Goal: Information Seeking & Learning: Learn about a topic

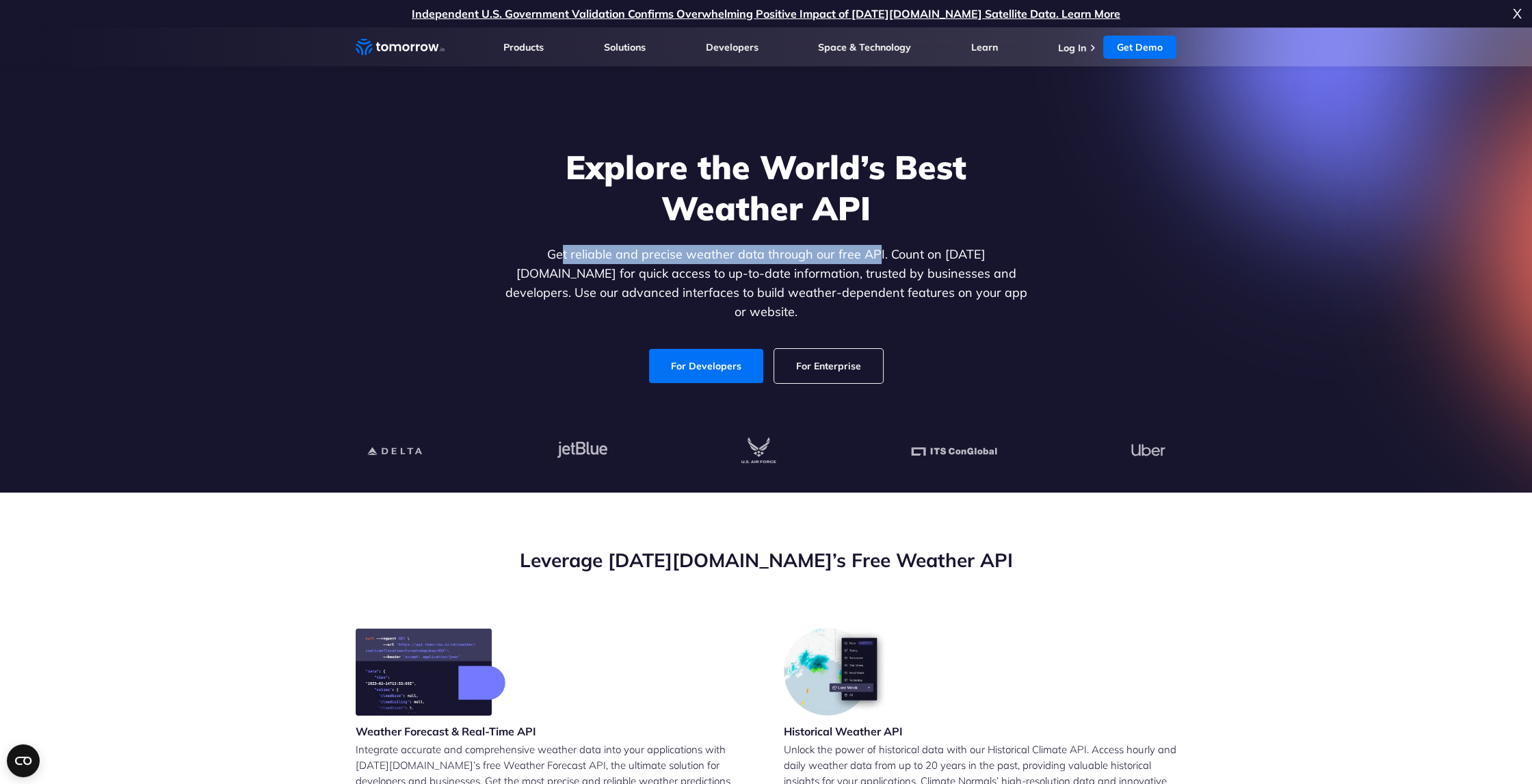
drag, startPoint x: 688, startPoint y: 251, endPoint x: 835, endPoint y: 261, distance: 147.3
click at [835, 261] on p "Get reliable and precise weather data through our free API. Count on [DATE][DOM…" at bounding box center [766, 283] width 528 height 77
drag, startPoint x: 835, startPoint y: 261, endPoint x: 924, endPoint y: 262, distance: 89.0
click at [924, 262] on p "Get reliable and precise weather data through our free API. Count on [DATE][DOM…" at bounding box center [766, 283] width 528 height 77
drag, startPoint x: 859, startPoint y: 261, endPoint x: 1126, endPoint y: 246, distance: 267.4
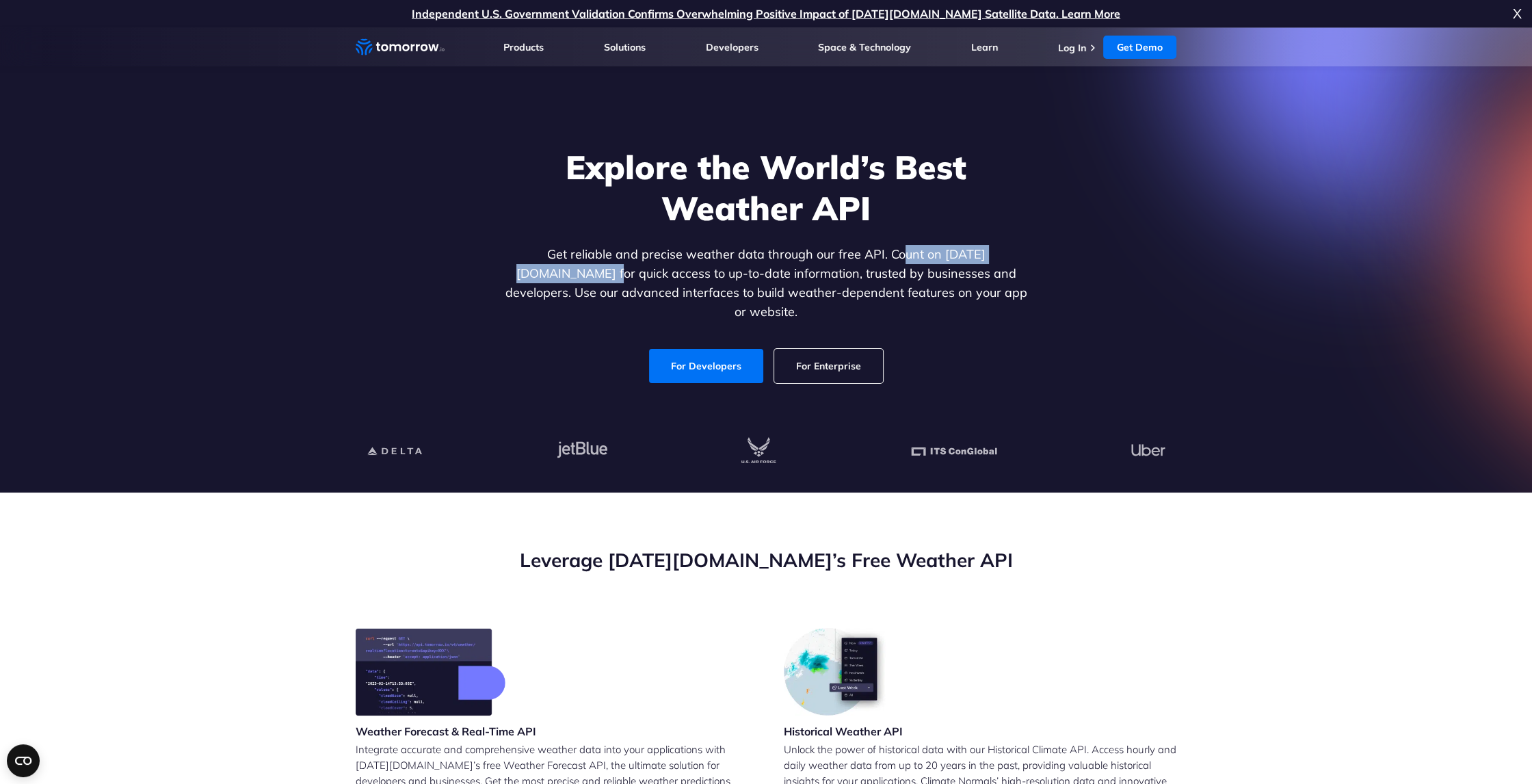
click at [1126, 246] on div "Explore the World’s Best Weather API Get reliable and precise weather data thro…" at bounding box center [766, 265] width 843 height 291
drag, startPoint x: 536, startPoint y: 278, endPoint x: 713, endPoint y: 283, distance: 177.1
click at [713, 283] on p "Get reliable and precise weather data through our free API. Count on [DATE][DOM…" at bounding box center [766, 283] width 528 height 77
drag, startPoint x: 713, startPoint y: 283, endPoint x: 1094, endPoint y: 269, distance: 381.3
click at [1094, 269] on div "Explore the World’s Best Weather API Get reliable and precise weather data thro…" at bounding box center [766, 265] width 843 height 291
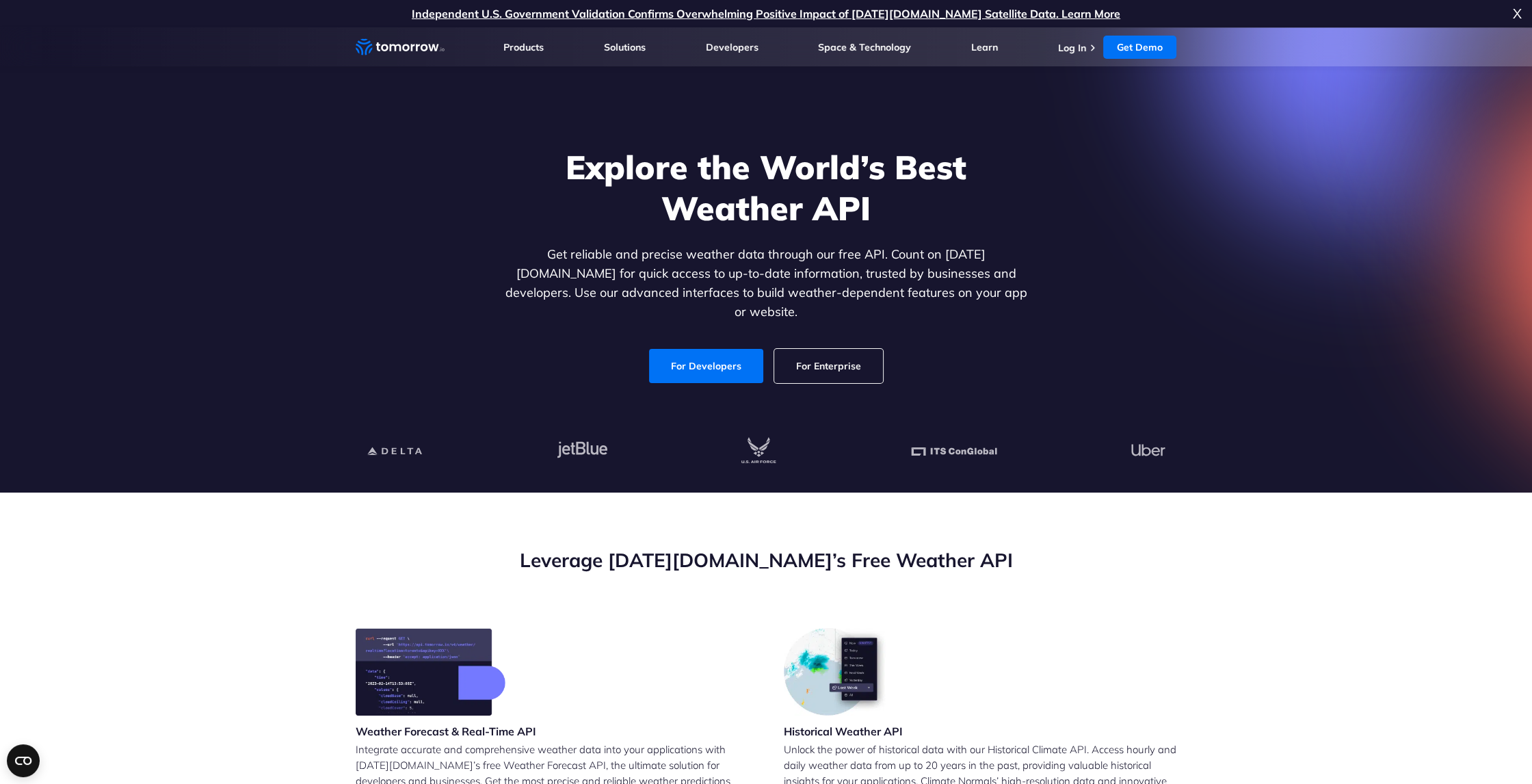
click at [849, 221] on h1 "Explore the World’s Best Weather API" at bounding box center [766, 188] width 528 height 82
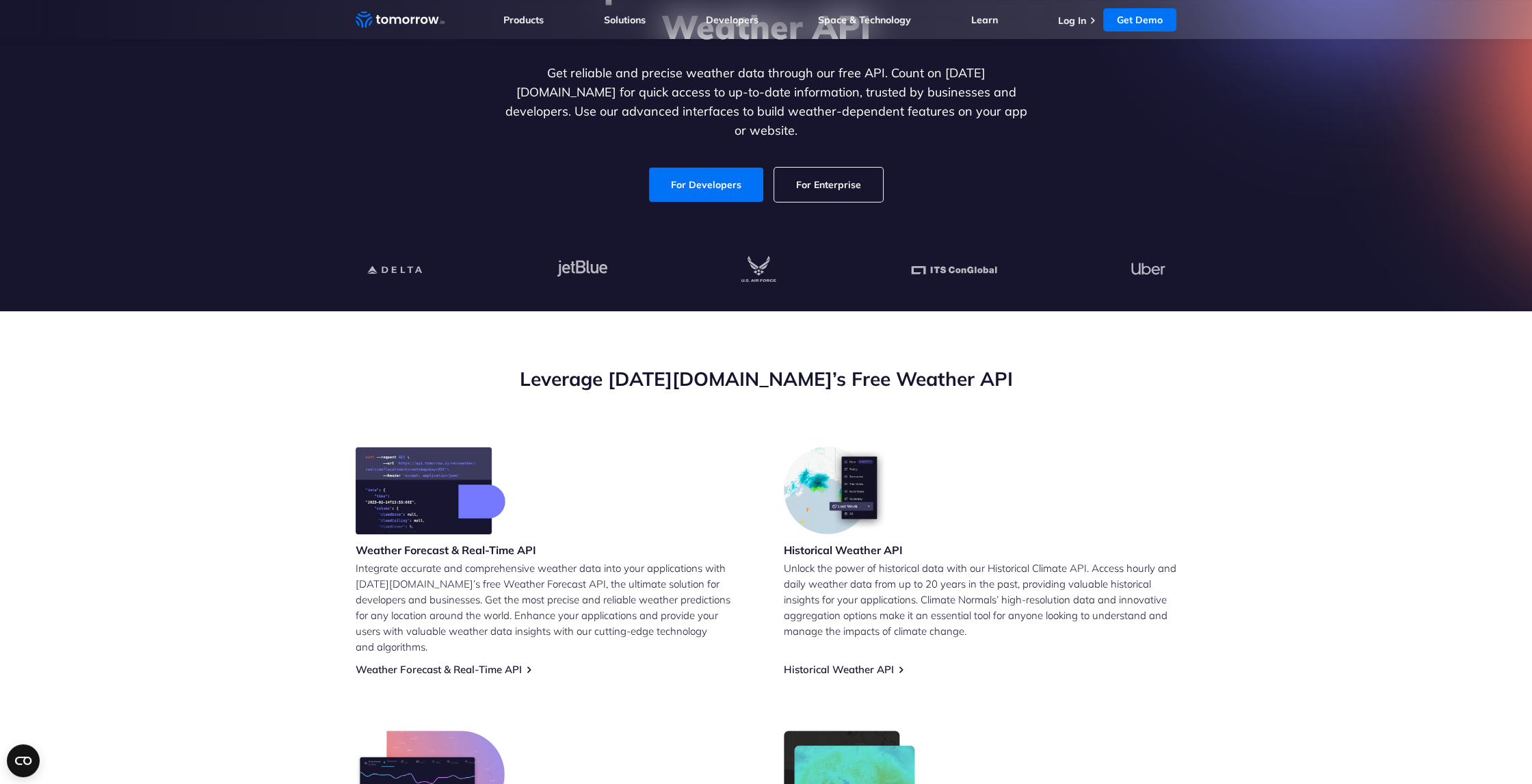
scroll to position [342, 0]
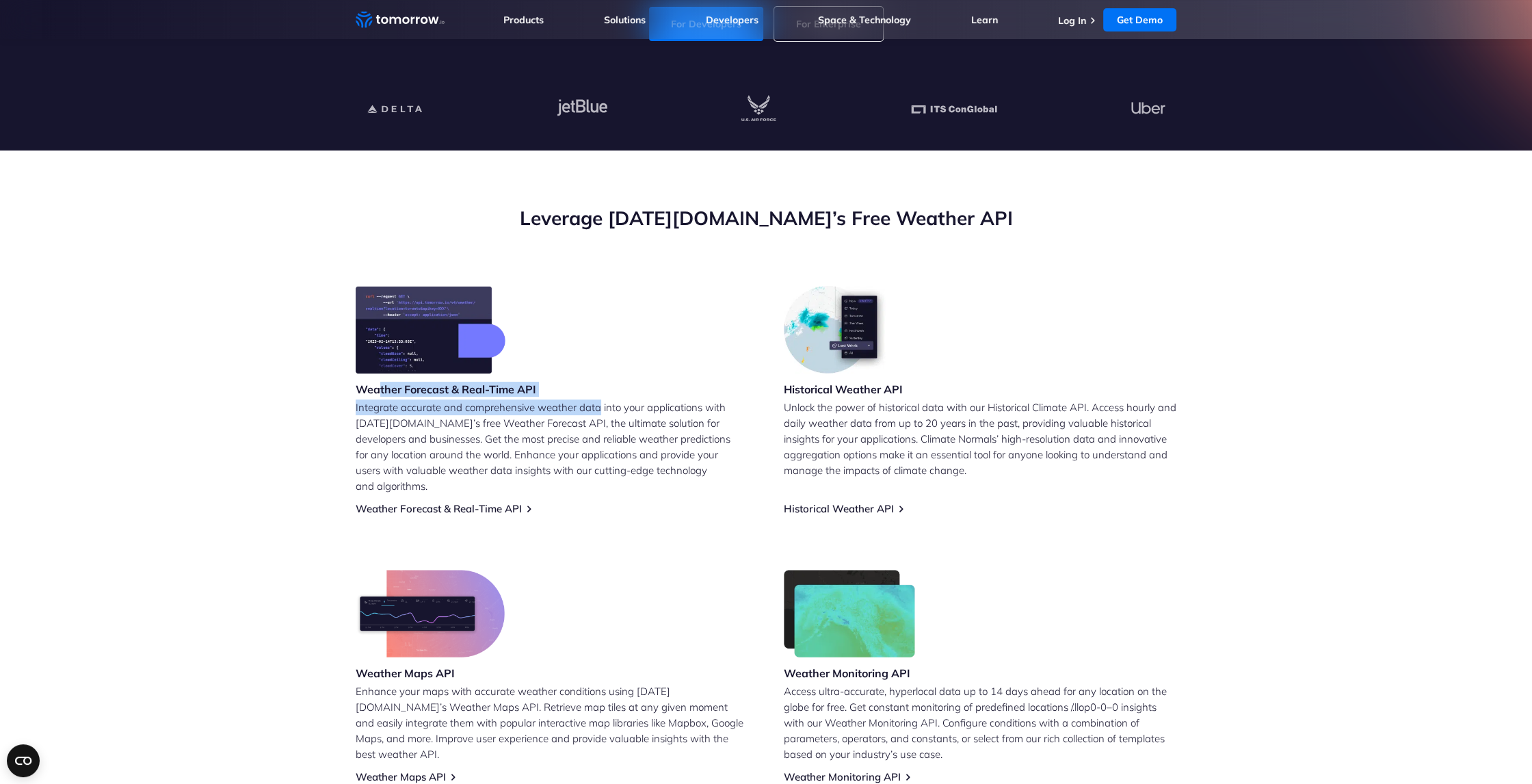
drag, startPoint x: 376, startPoint y: 391, endPoint x: 600, endPoint y: 386, distance: 224.1
click at [600, 386] on div "Weather Forecast & Real-Time API Integrate accurate and comprehensive weather d…" at bounding box center [552, 400] width 393 height 229
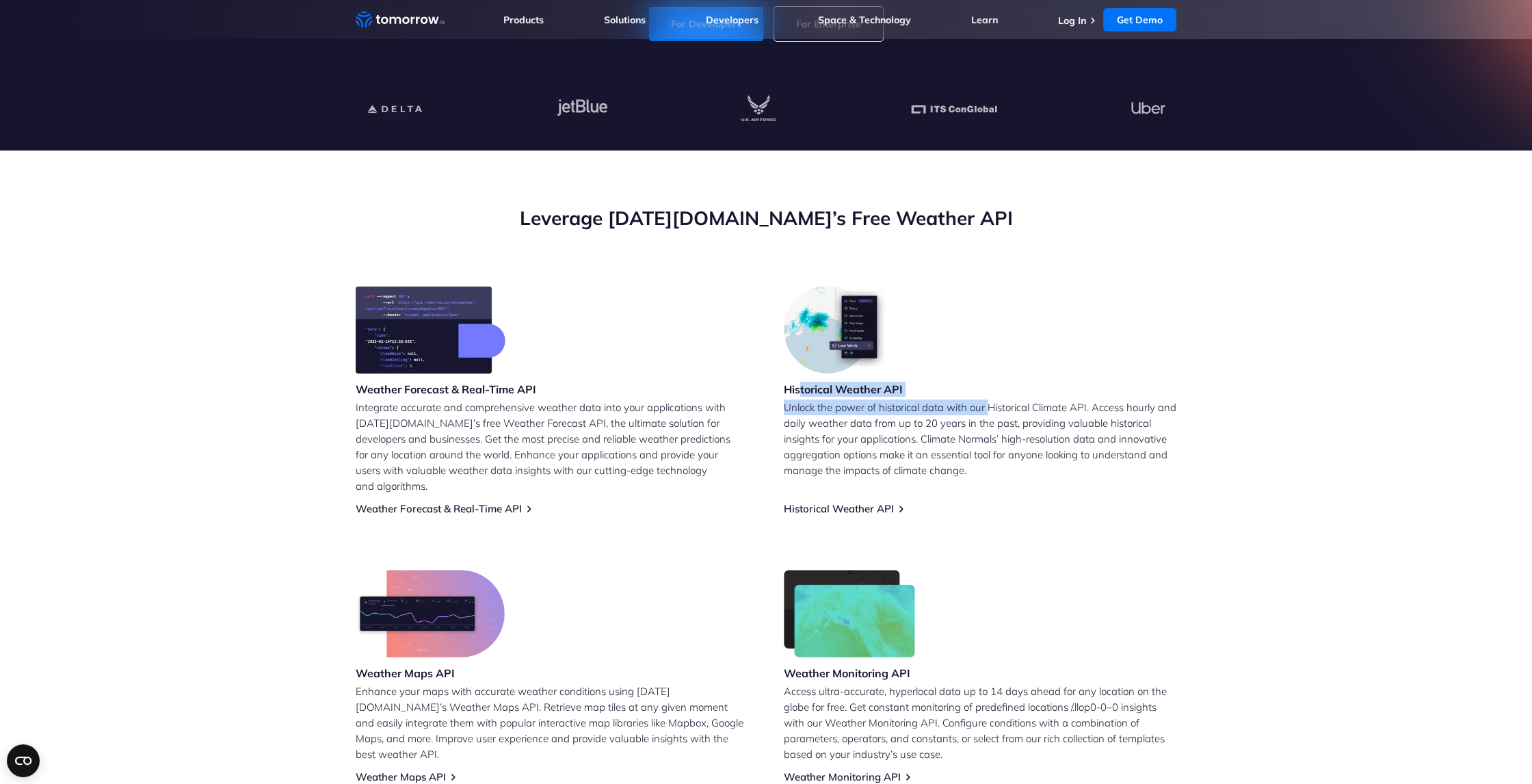
drag, startPoint x: 865, startPoint y: 386, endPoint x: 1004, endPoint y: 386, distance: 139.0
click at [1004, 386] on div "Historical Weather API Unlock the power of historical data with our Historical …" at bounding box center [980, 400] width 393 height 229
click at [665, 474] on p "Integrate accurate and comprehensive weather data into your applications with […" at bounding box center [552, 447] width 393 height 94
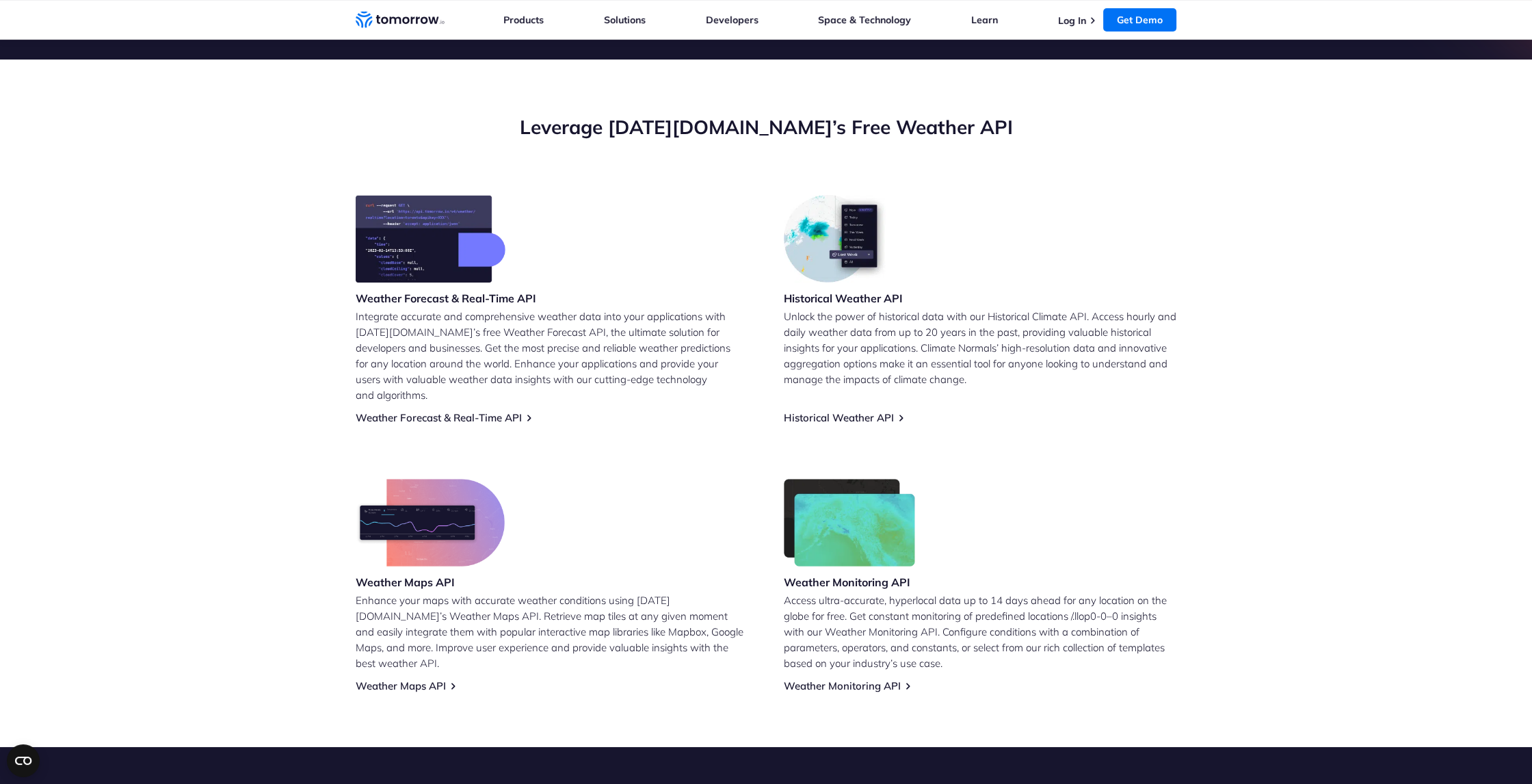
scroll to position [821, 0]
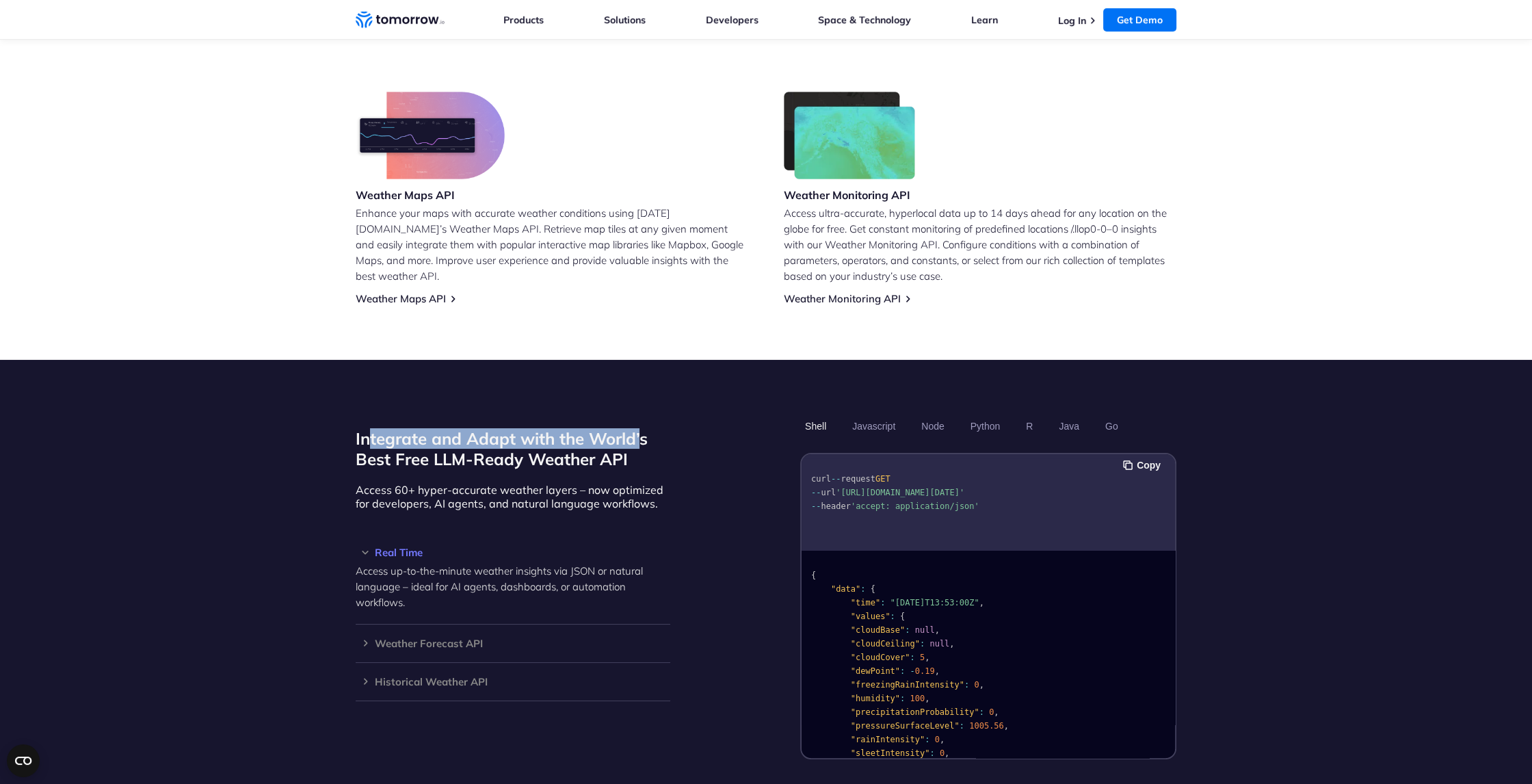
drag, startPoint x: 373, startPoint y: 423, endPoint x: 639, endPoint y: 416, distance: 266.1
click at [639, 428] on h2 "Integrate and Adapt with the World’s Best Free LLM-Ready Weather API" at bounding box center [513, 448] width 315 height 41
drag, startPoint x: 364, startPoint y: 443, endPoint x: 661, endPoint y: 444, distance: 297.0
click at [661, 444] on h2 "Integrate and Adapt with the World’s Best Free LLM-Ready Weather API" at bounding box center [513, 448] width 315 height 41
click at [494, 428] on h2 "Integrate and Adapt with the World’s Best Free LLM-Ready Weather API" at bounding box center [513, 448] width 315 height 41
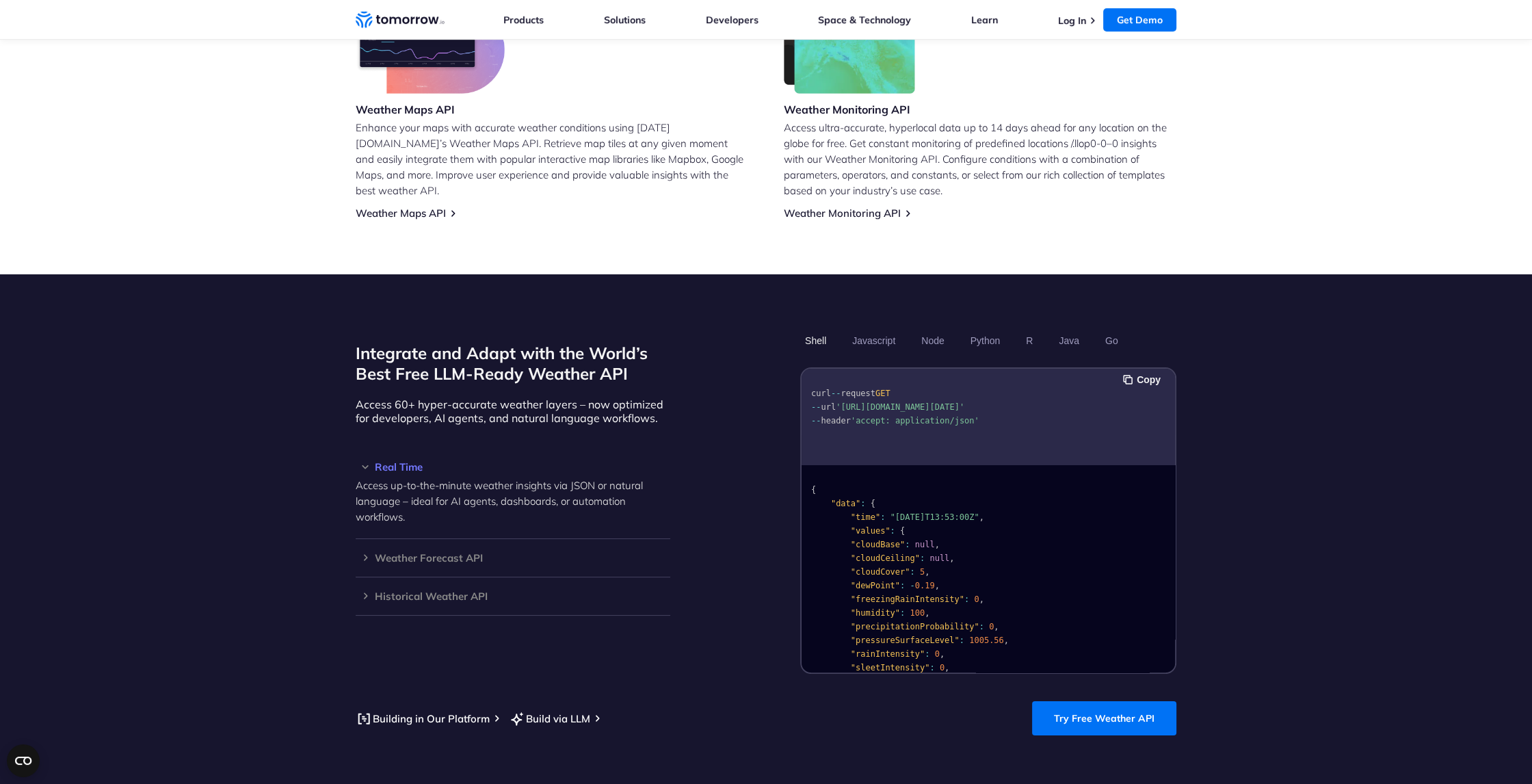
scroll to position [957, 0]
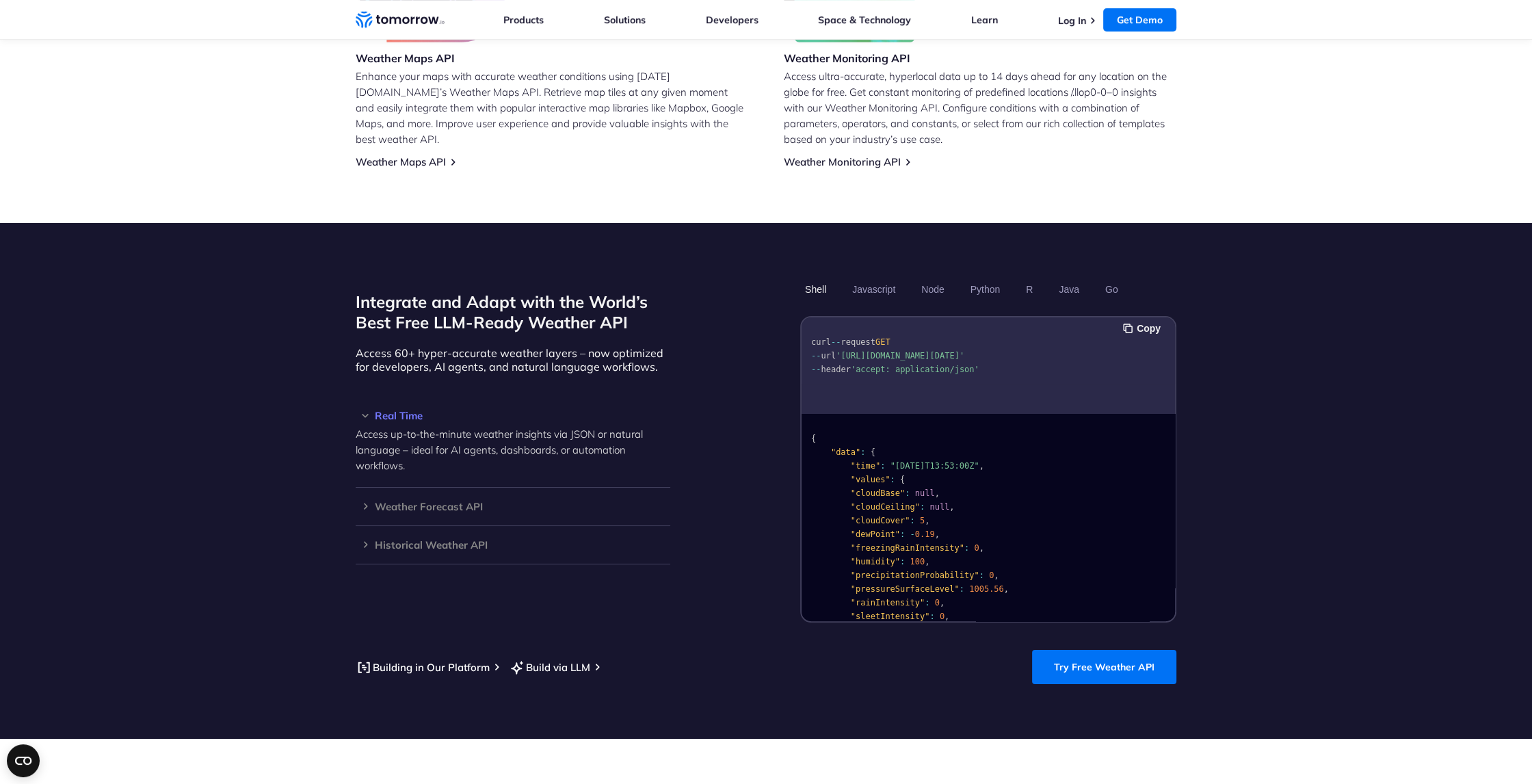
click at [865, 489] on span ""cloudBase"" at bounding box center [877, 493] width 54 height 9
drag, startPoint x: 865, startPoint y: 476, endPoint x: 880, endPoint y: 487, distance: 18.6
click at [880, 502] on span ""cloudCeiling"" at bounding box center [885, 506] width 69 height 9
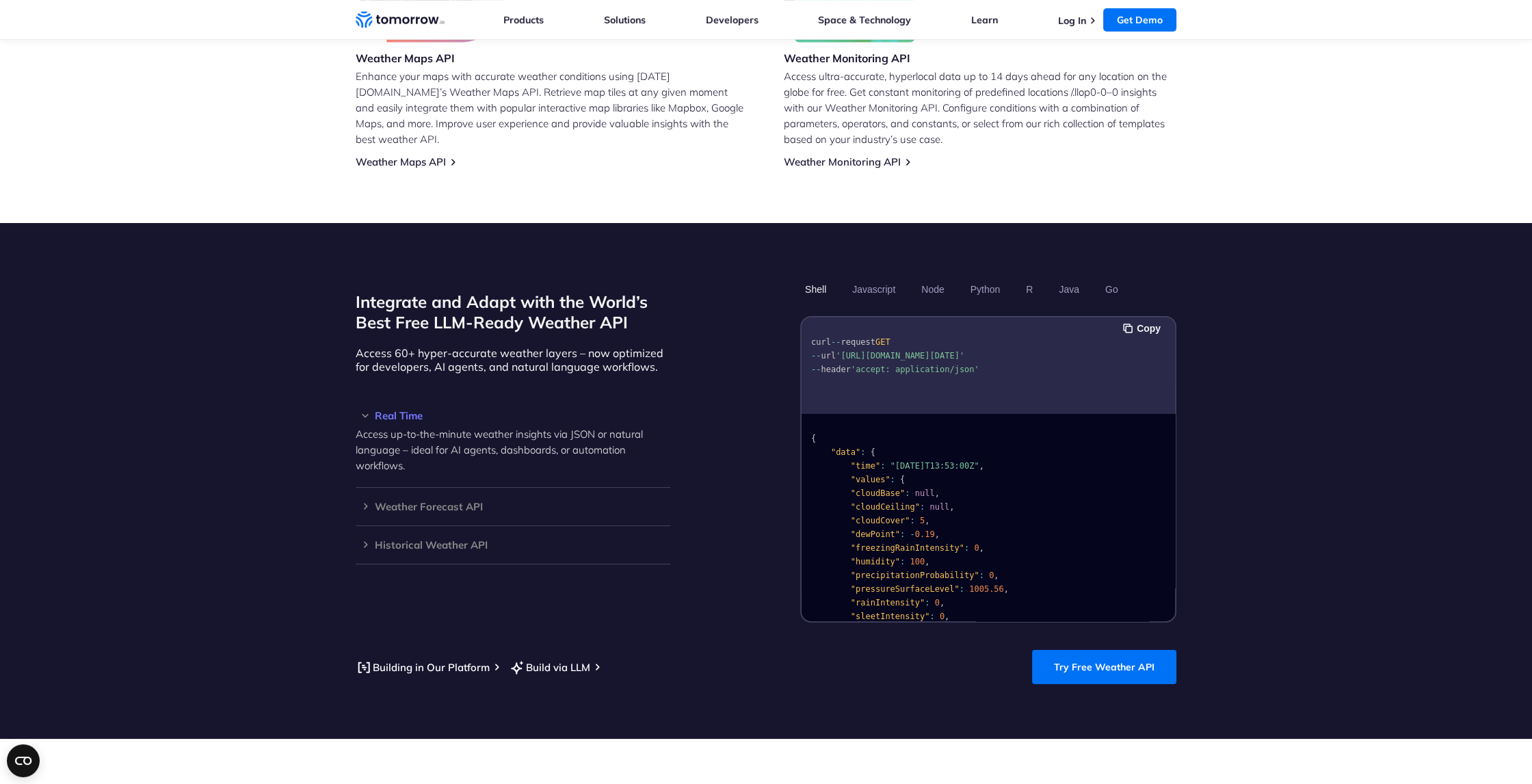
drag, startPoint x: 880, startPoint y: 487, endPoint x: 870, endPoint y: 501, distance: 17.2
click at [870, 516] on span ""cloudCover"" at bounding box center [880, 520] width 60 height 9
click at [863, 529] on span ""dewPoint"" at bounding box center [875, 533] width 50 height 9
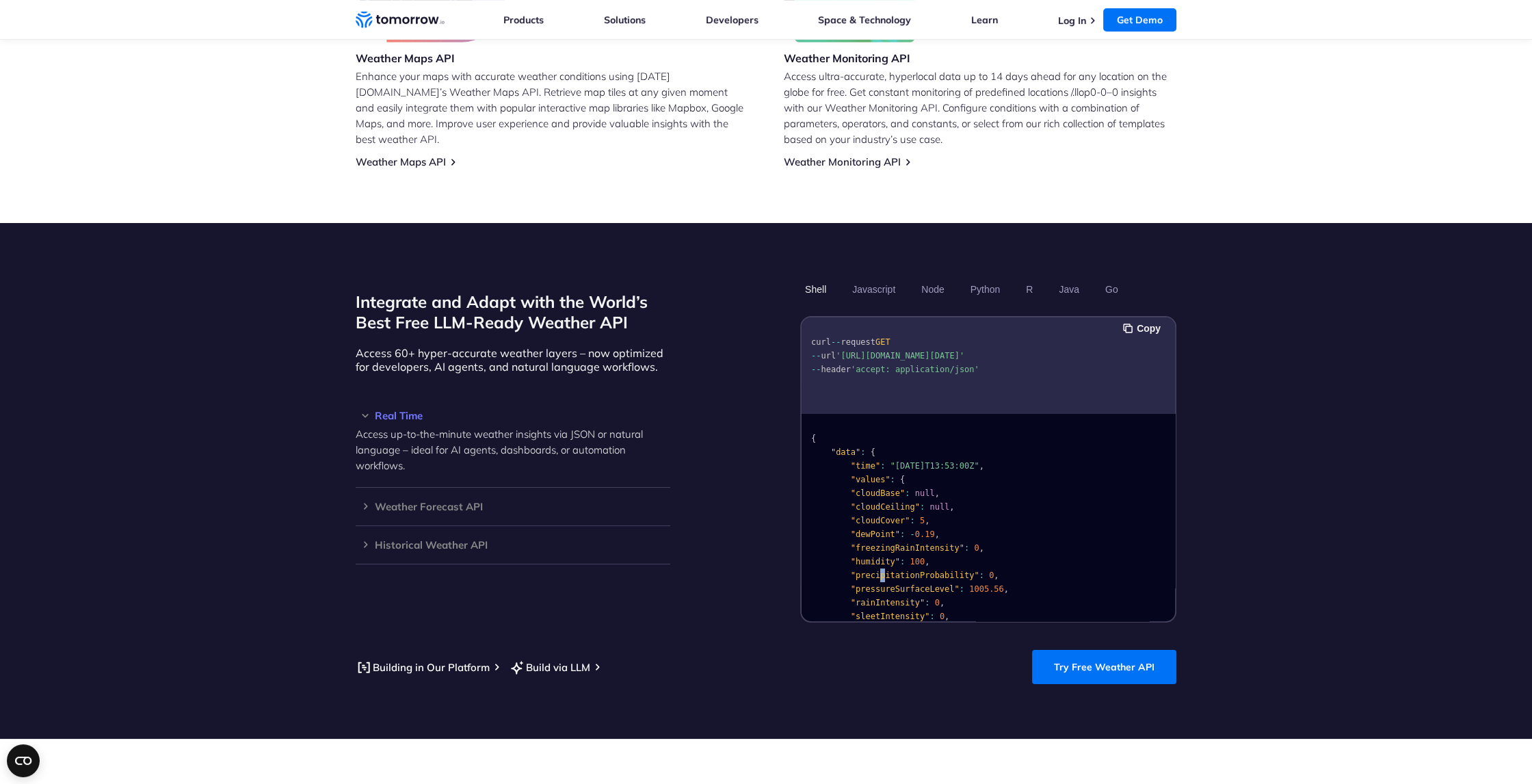
drag, startPoint x: 863, startPoint y: 516, endPoint x: 877, endPoint y: 554, distance: 40.5
click at [877, 570] on span ""precipitationProbability"" at bounding box center [914, 575] width 129 height 9
click at [1052, 555] on pre "{ "data" : { "time" : "[DATE]T13:53:00Z" , "values" : { "cloudBase" : null , "c…" at bounding box center [989, 661] width 374 height 487
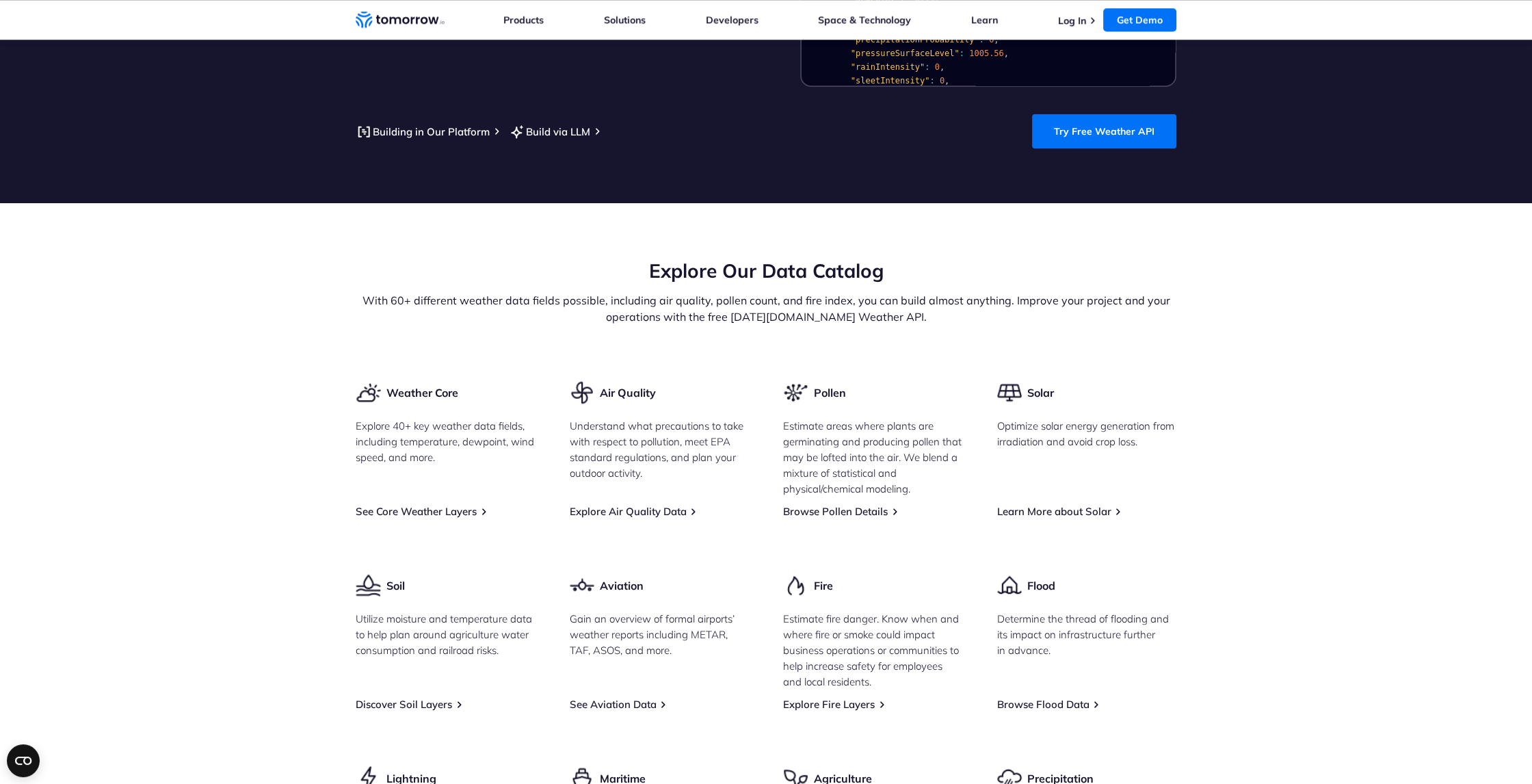
scroll to position [1505, 0]
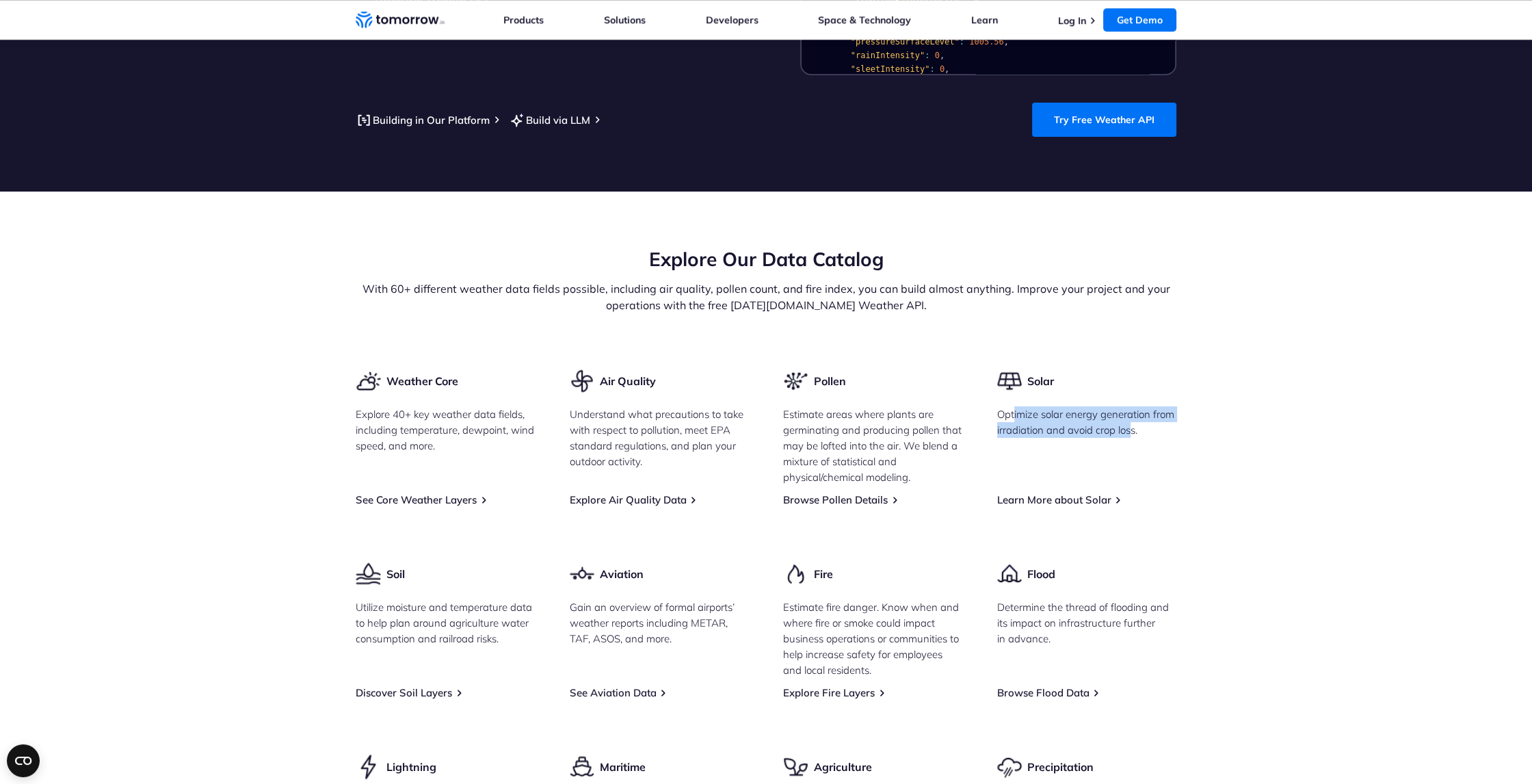
drag, startPoint x: 1015, startPoint y: 398, endPoint x: 1129, endPoint y: 416, distance: 115.4
click at [1129, 416] on p "Optimize solar energy generation from irradiation and avoid crop loss." at bounding box center [1087, 421] width 180 height 31
click at [1014, 406] on p "Optimize solar energy generation from irradiation and avoid crop loss." at bounding box center [1087, 421] width 180 height 31
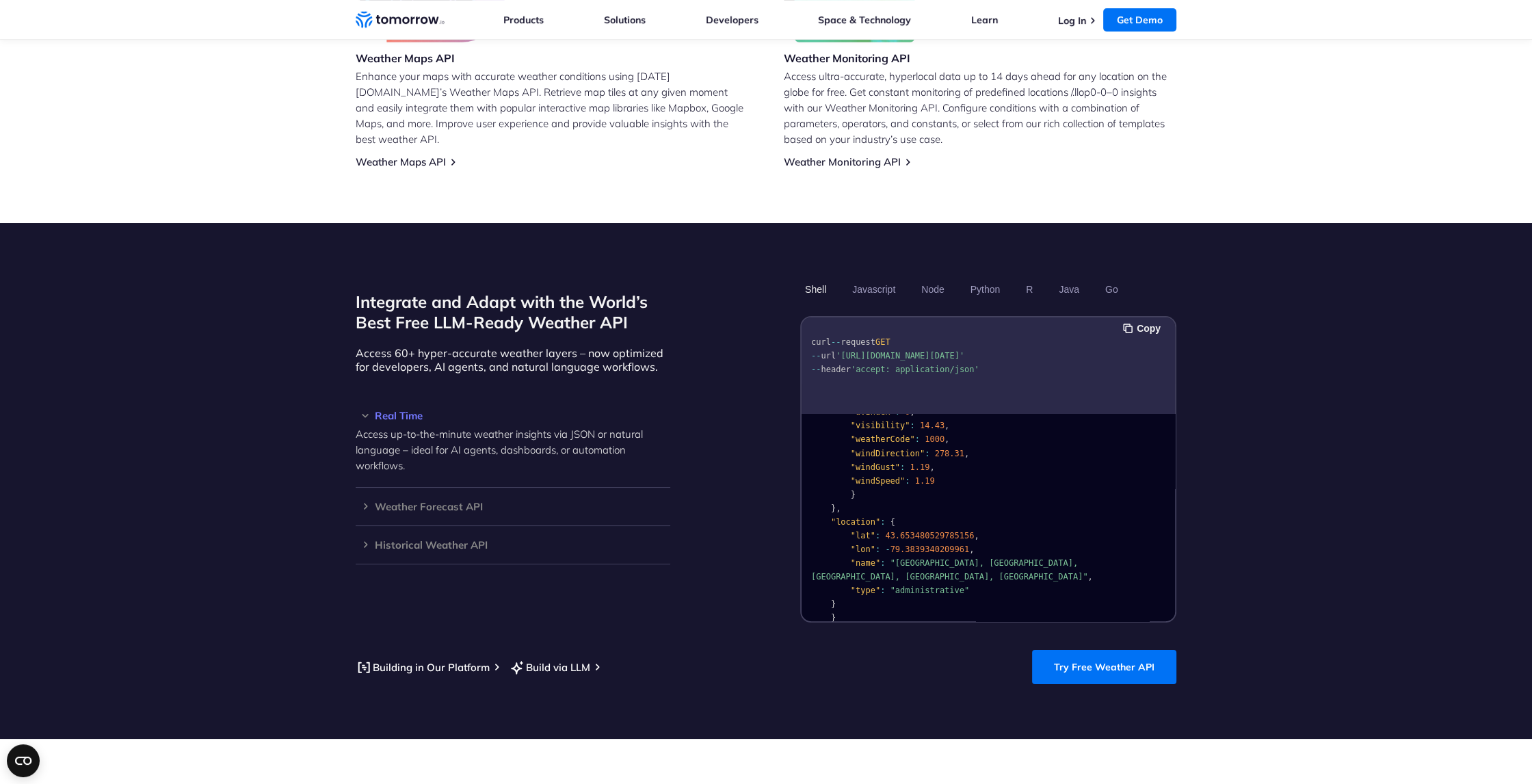
scroll to position [274, 0]
click at [1069, 649] on link "Try Free Weather API" at bounding box center [1105, 666] width 145 height 34
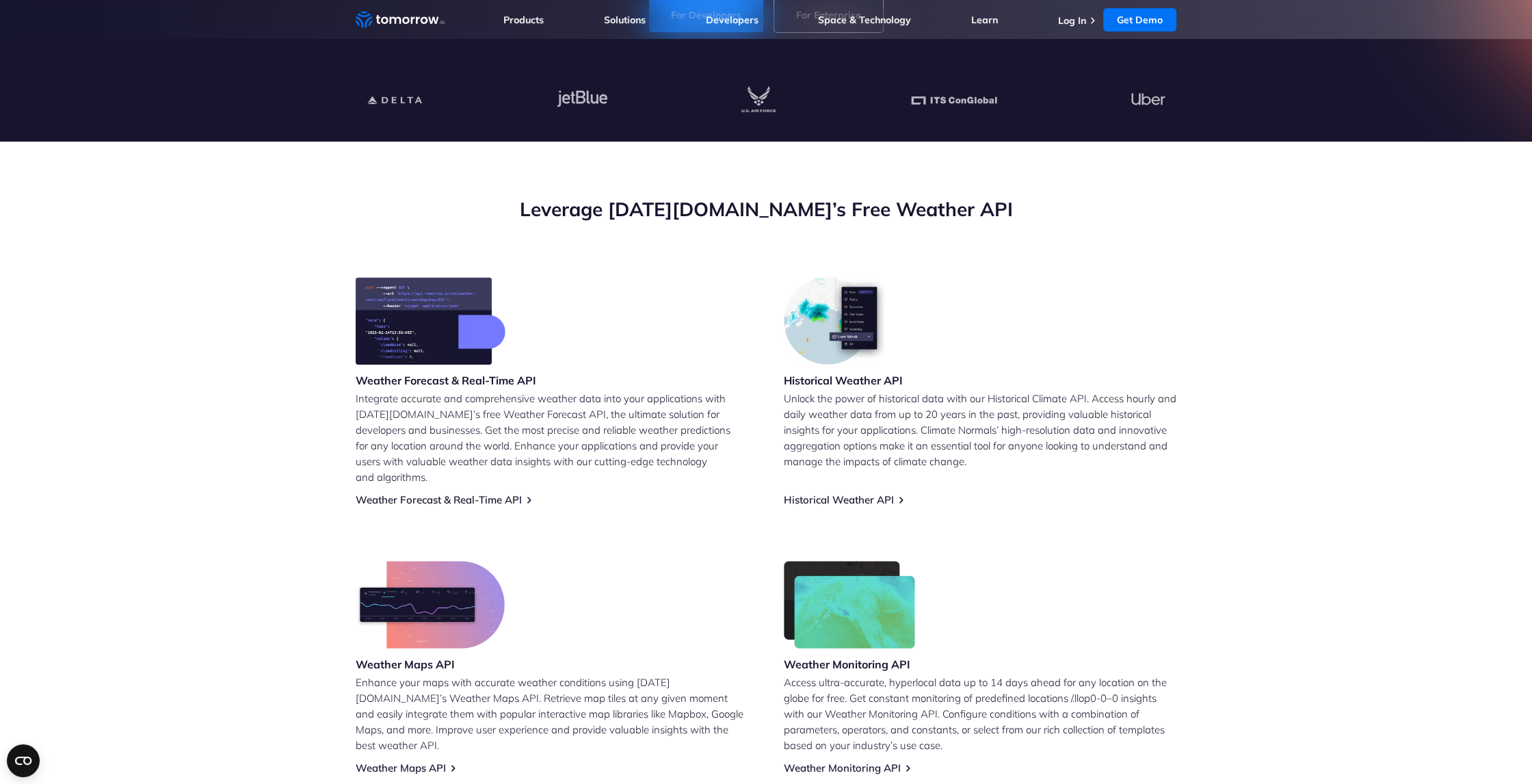
scroll to position [205, 0]
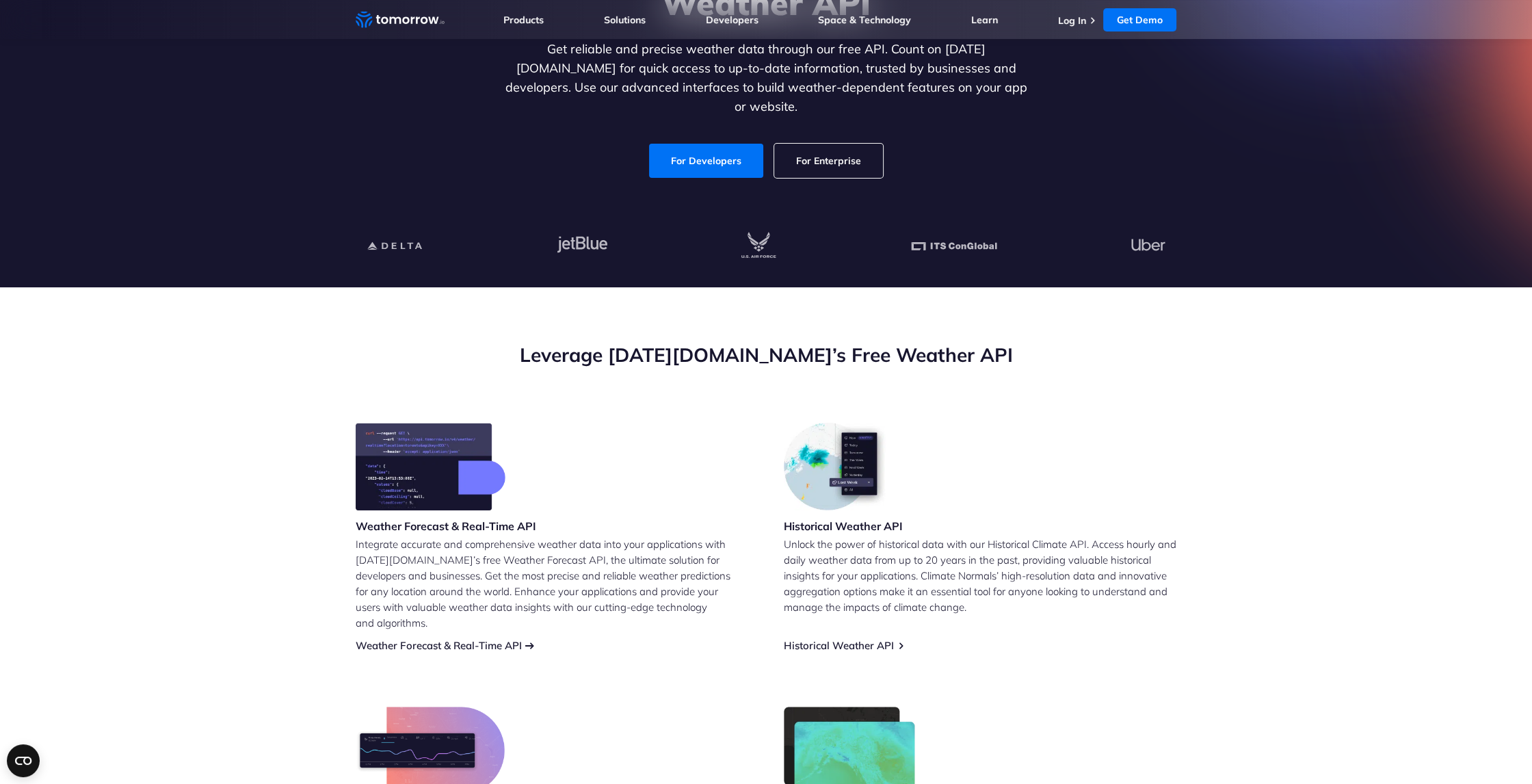
click at [489, 638] on link "Weather Forecast & Real-Time API" at bounding box center [439, 644] width 167 height 13
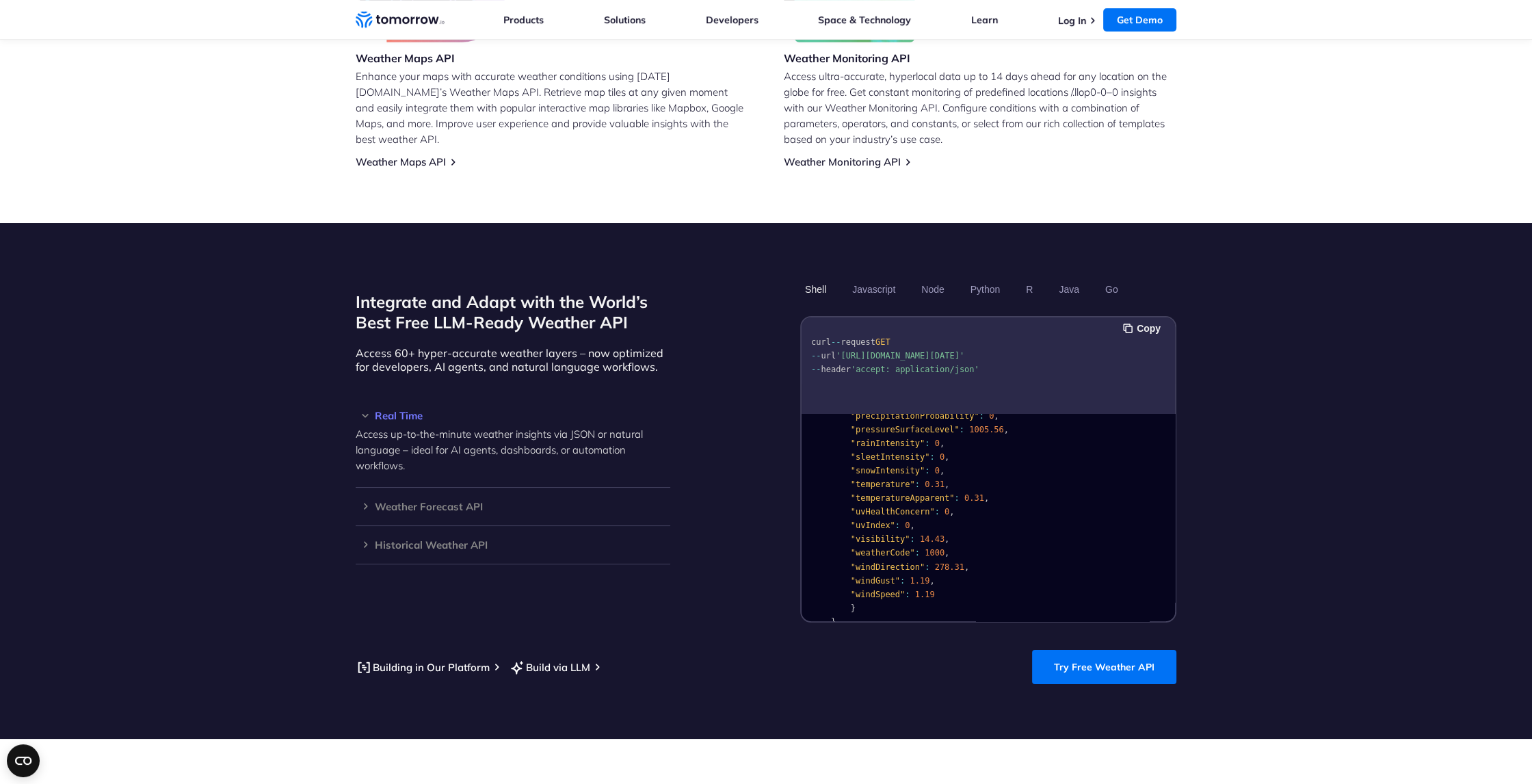
scroll to position [204, 0]
click at [398, 411] on h3 "Real Time" at bounding box center [513, 416] width 315 height 10
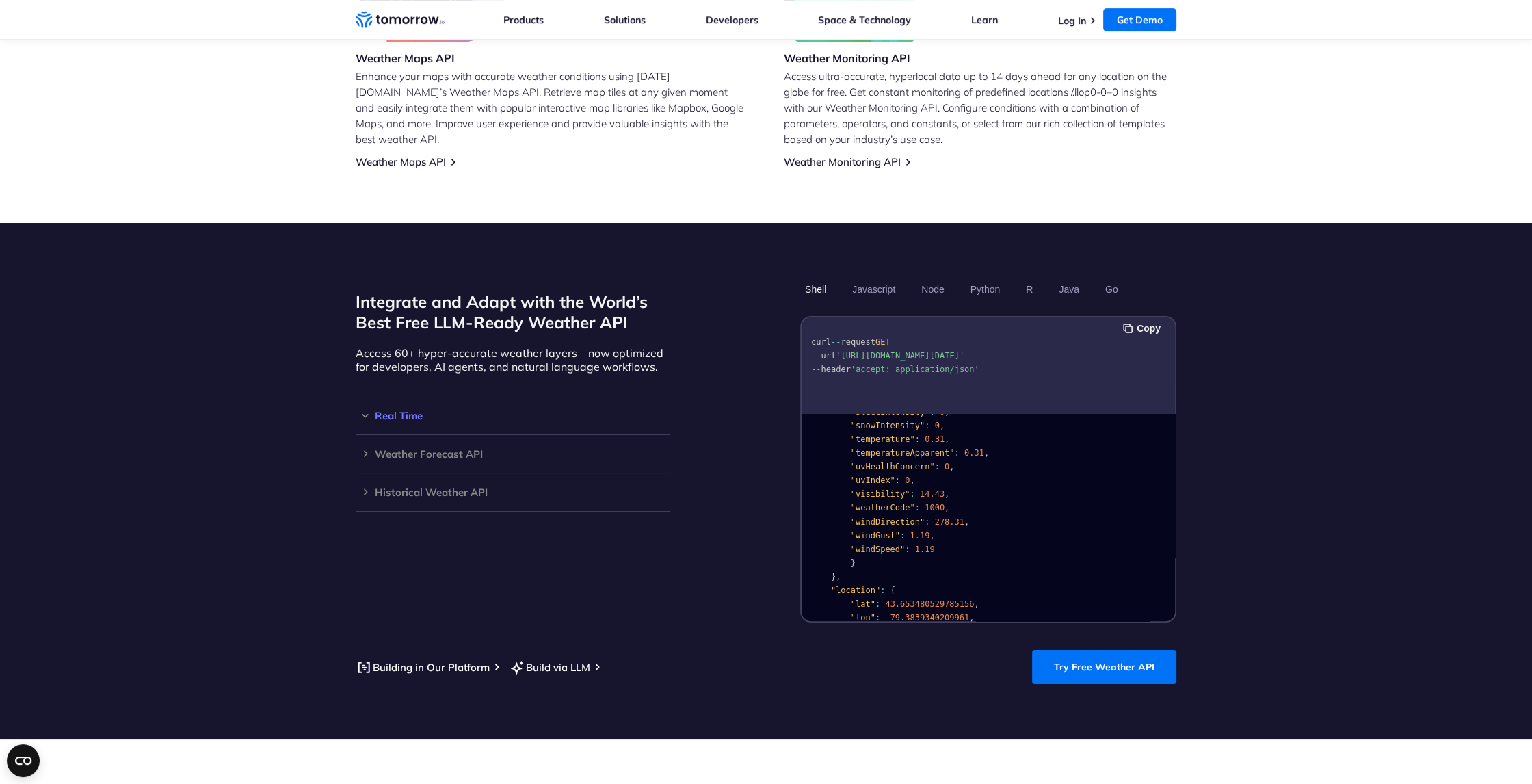
click at [398, 411] on h3 "Real Time" at bounding box center [513, 416] width 315 height 10
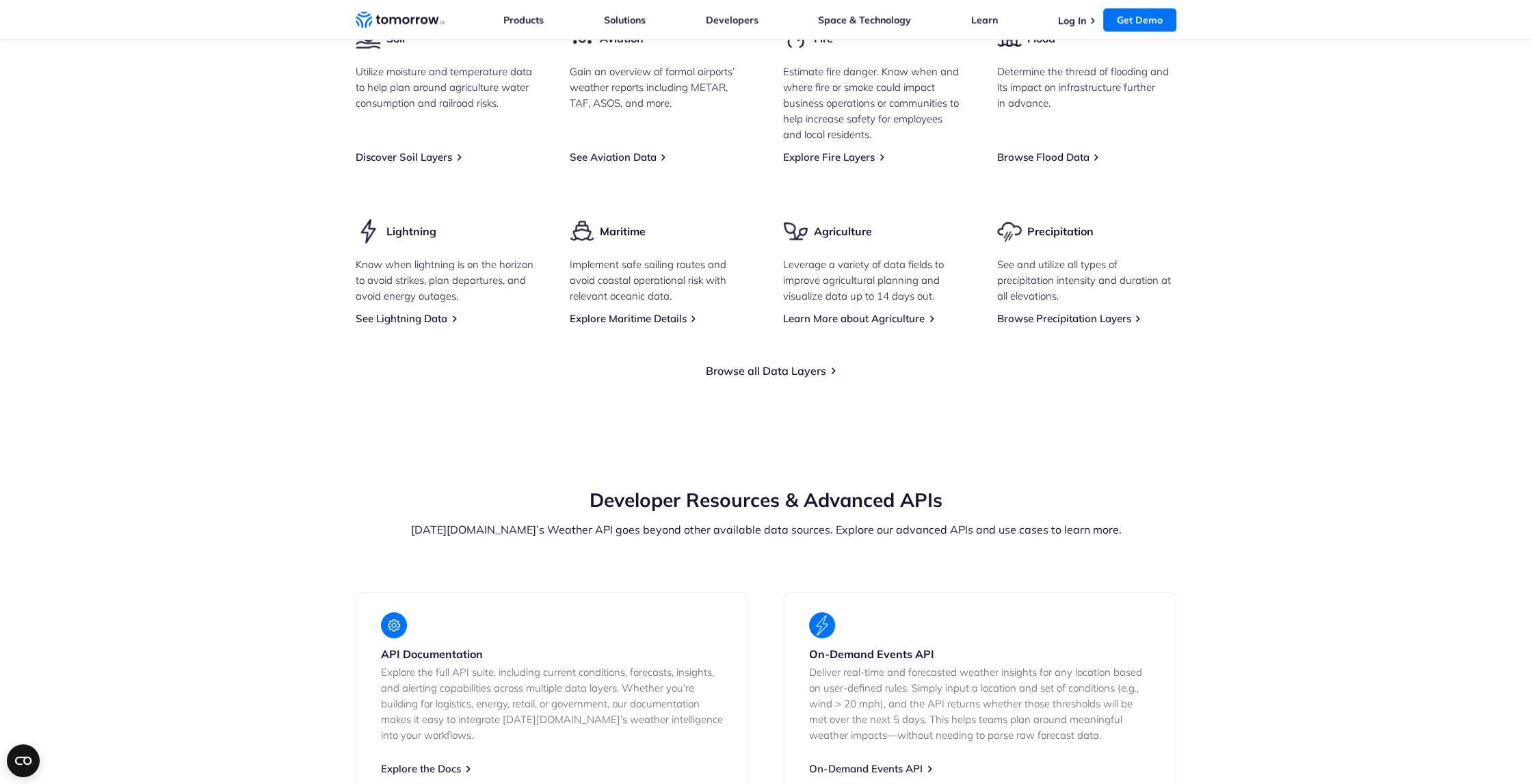
scroll to position [2189, 0]
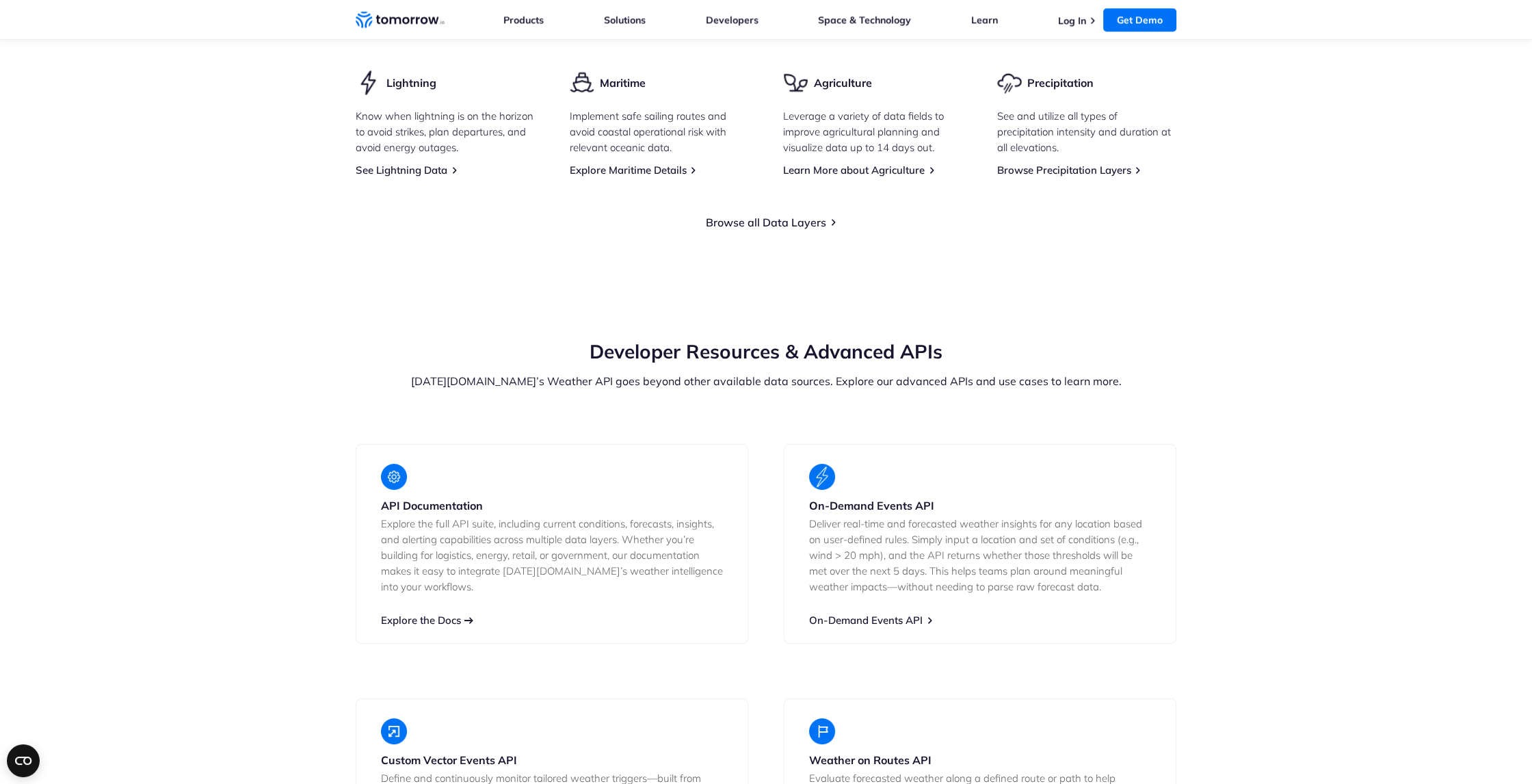
click at [444, 613] on link "Explore the Docs" at bounding box center [421, 619] width 80 height 13
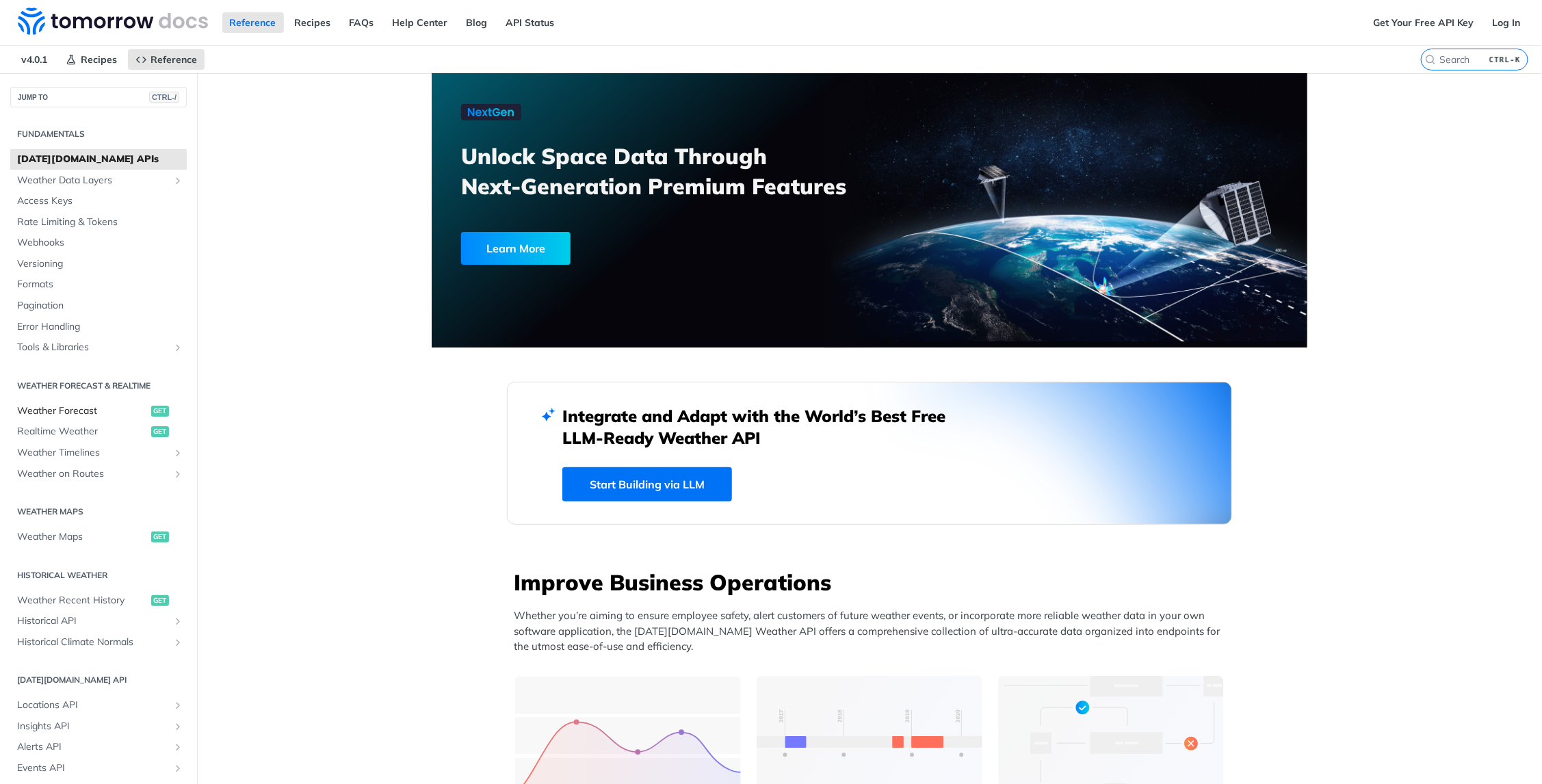
click at [50, 411] on span "Weather Forecast" at bounding box center [82, 411] width 130 height 13
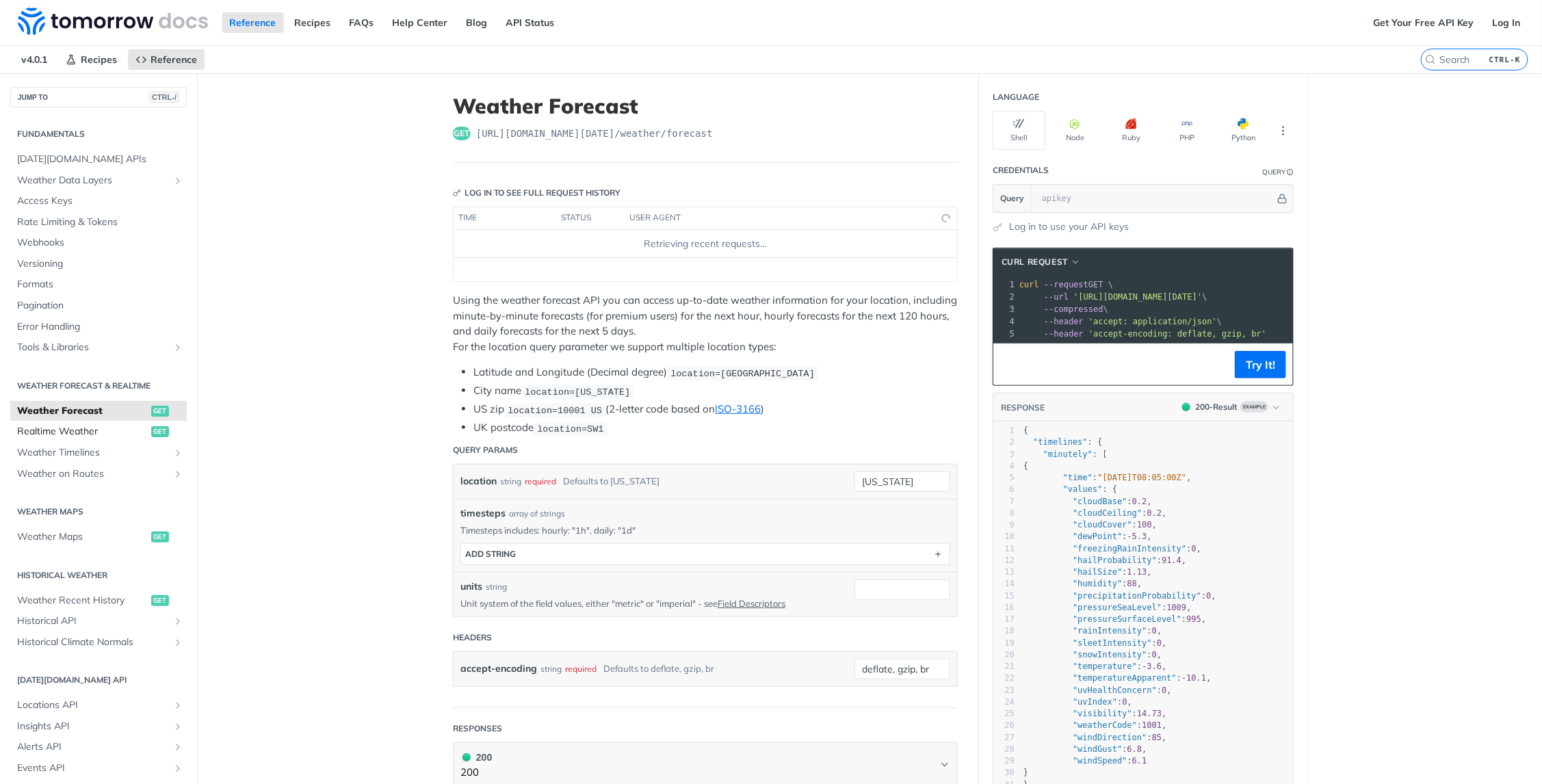
click at [56, 431] on span "Realtime Weather" at bounding box center [82, 432] width 130 height 13
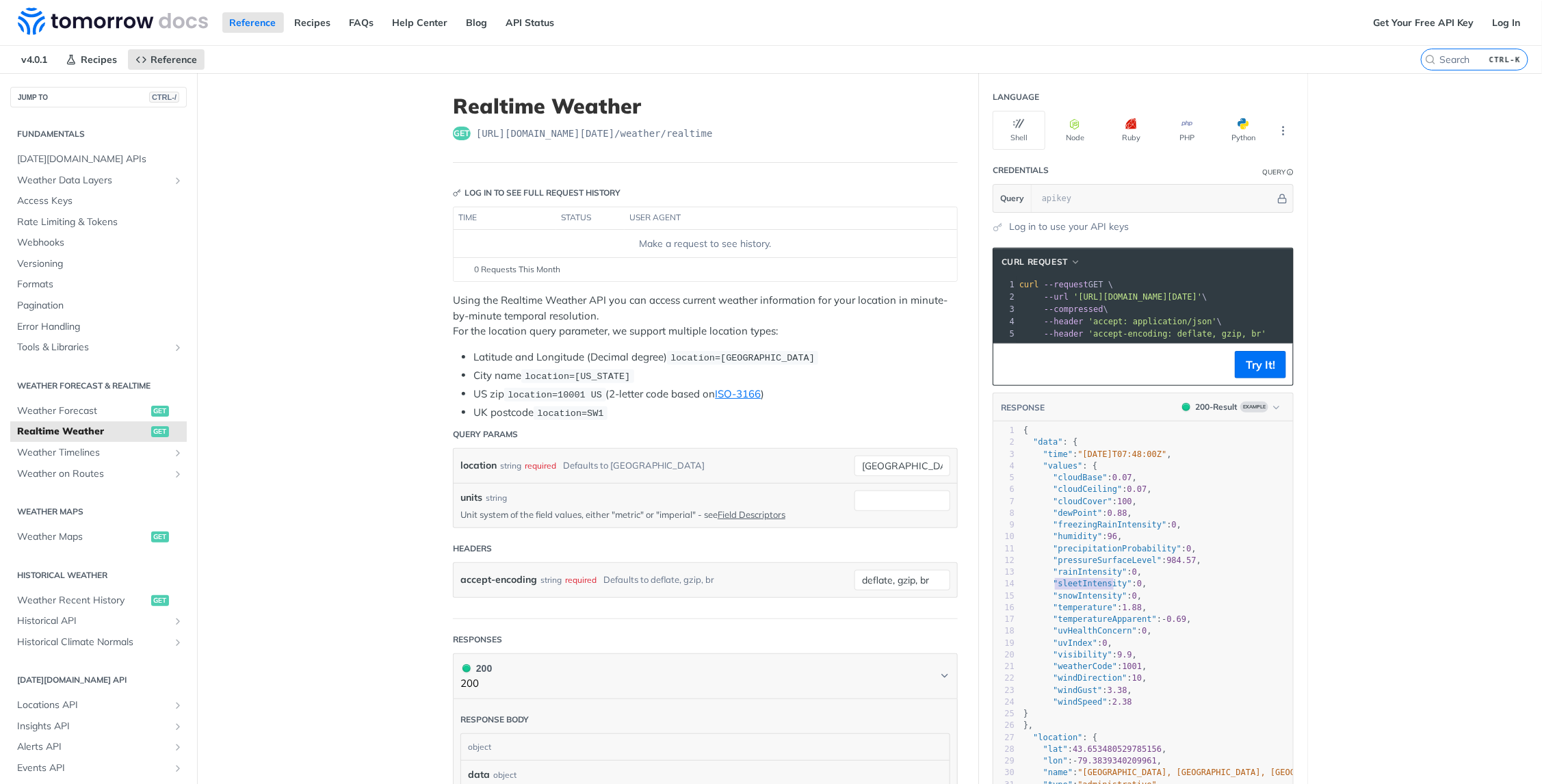
type textarea "sleetIntensity"
drag, startPoint x: 1052, startPoint y: 591, endPoint x: 1110, endPoint y: 586, distance: 58.2
click at [1110, 586] on span ""sleetIntensity"" at bounding box center [1092, 583] width 79 height 9
click at [1062, 613] on pre ""temperature" : 1.88 ," at bounding box center [1180, 607] width 321 height 12
drag, startPoint x: 1060, startPoint y: 638, endPoint x: 1059, endPoint y: 649, distance: 11.0
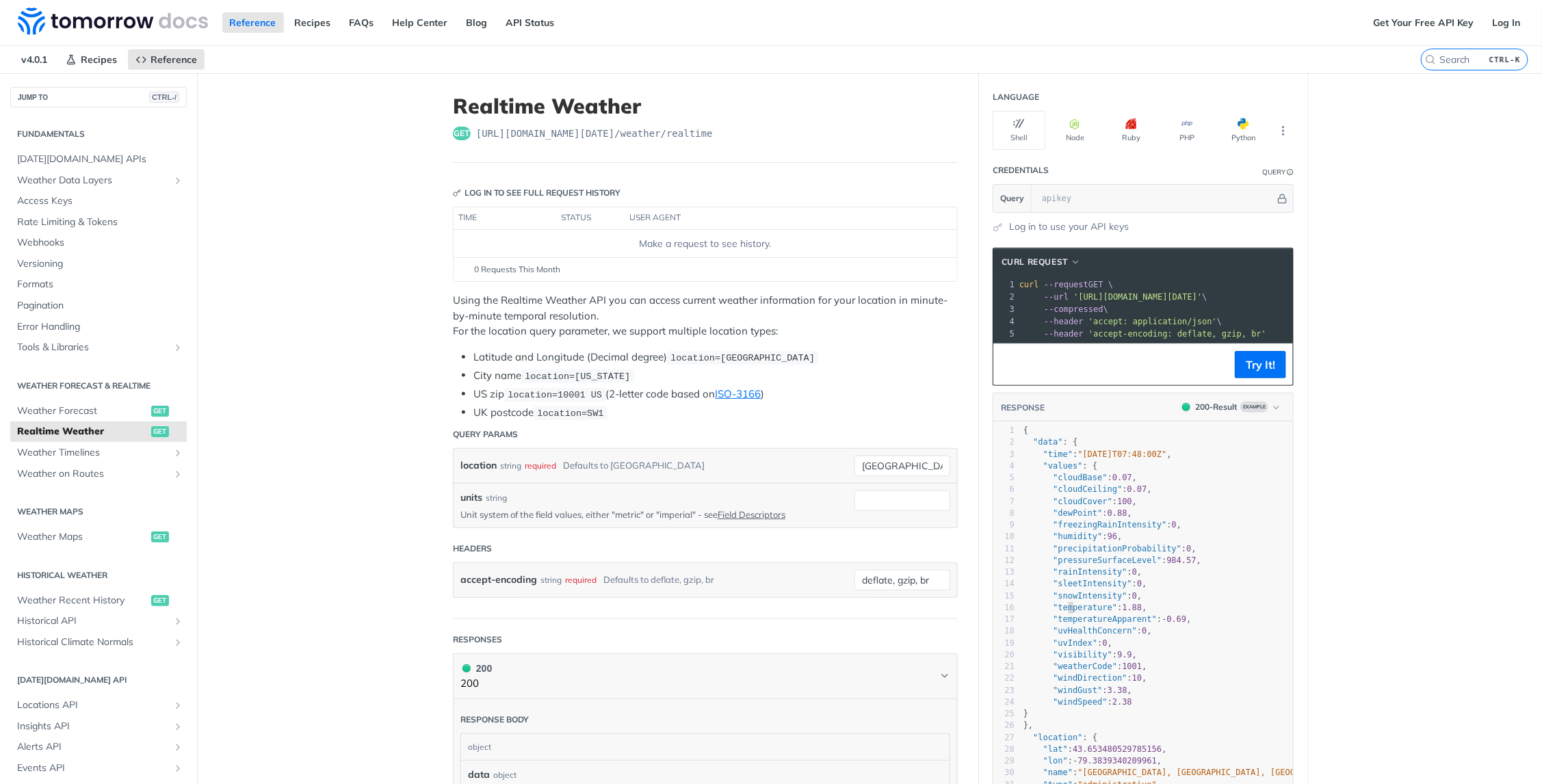
click at [1060, 635] on span ""uvHealthConcern"" at bounding box center [1094, 630] width 84 height 9
click at [1057, 670] on span ""weatherCode"" at bounding box center [1084, 665] width 64 height 9
click at [1057, 682] on span ""windDirection"" at bounding box center [1089, 677] width 74 height 9
click at [1065, 564] on span ""pressureSurfaceLevel"" at bounding box center [1106, 559] width 109 height 9
click at [1065, 553] on span ""precipitationProbability"" at bounding box center [1116, 548] width 129 height 9
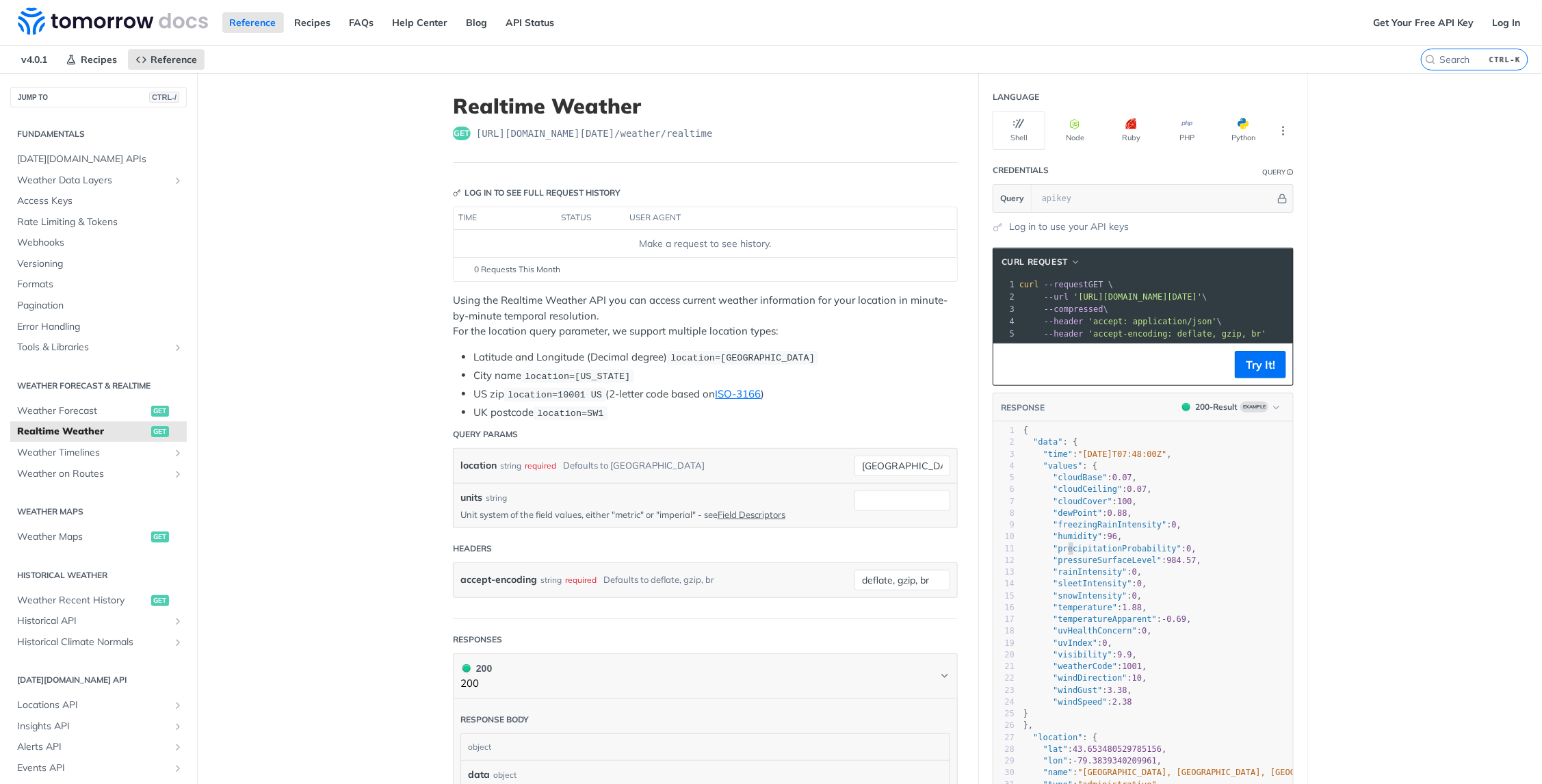
click at [1066, 539] on span ""humidity"" at bounding box center [1077, 536] width 50 height 9
click at [1062, 494] on span ""cloudCeiling"" at bounding box center [1087, 489] width 69 height 9
click at [1067, 479] on span ""cloudBase"" at bounding box center [1079, 477] width 54 height 9
click at [1093, 469] on pre ""values" : {" at bounding box center [1180, 466] width 321 height 12
click at [1344, 495] on main "JUMP TO CTRL-/ Fundamentals Tomorrow.io APIs Weather Data Layers Core Probabili…" at bounding box center [771, 692] width 1542 height 1238
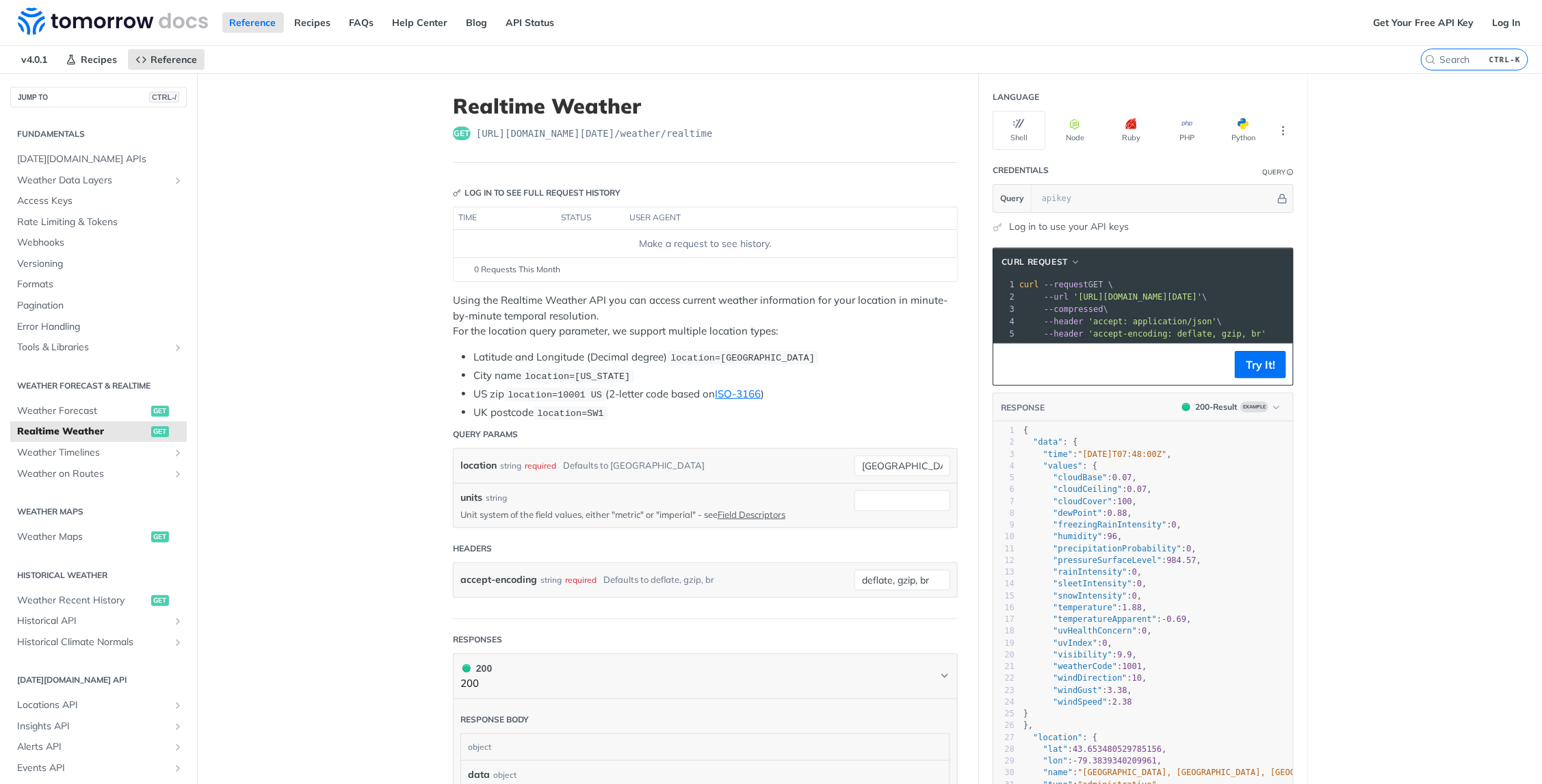
click at [1044, 221] on link "Log in to use your API keys" at bounding box center [1068, 226] width 119 height 14
click at [1425, 24] on link "Get Your Free API Key" at bounding box center [1423, 23] width 116 height 20
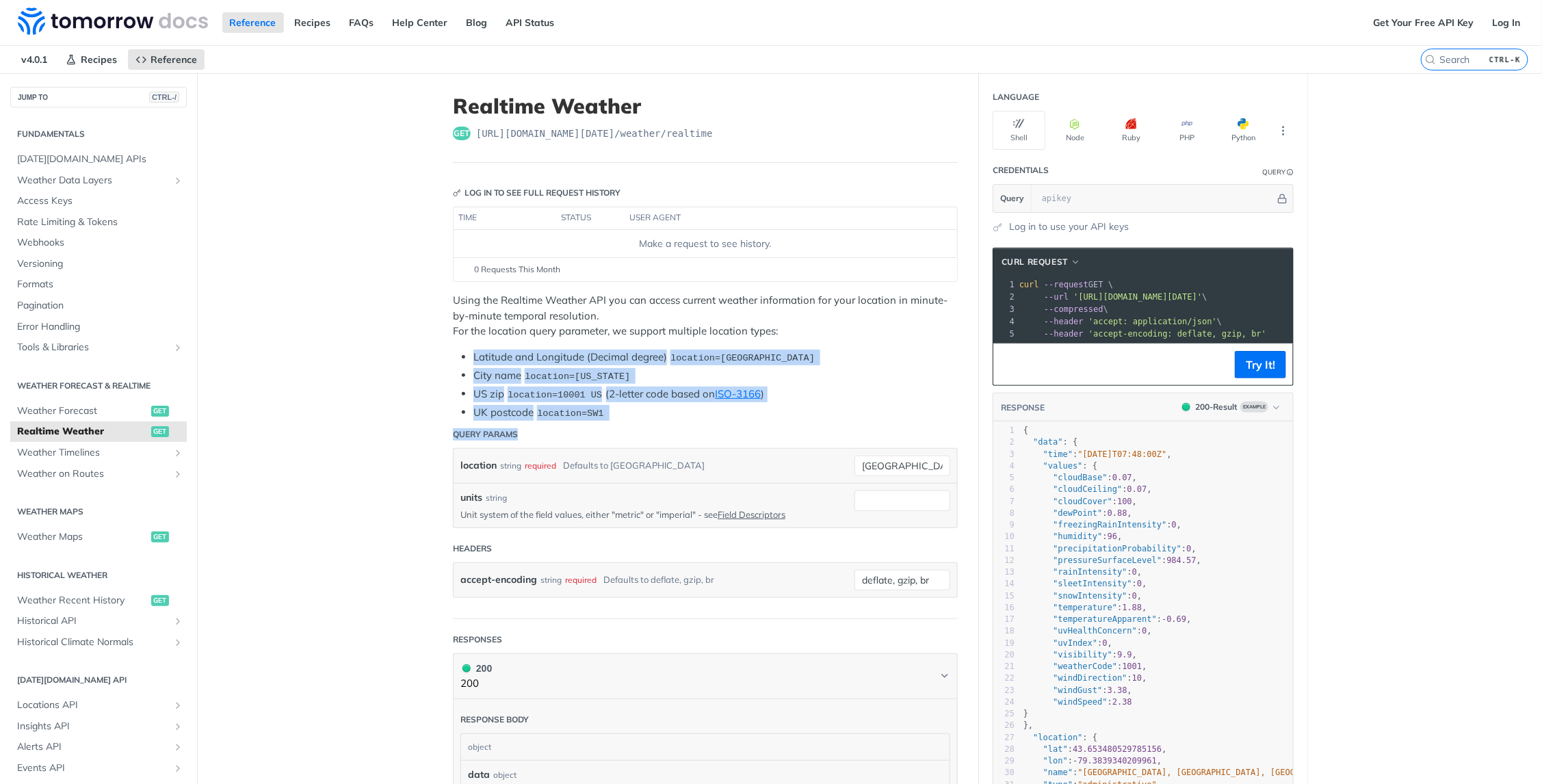
click at [582, 436] on article "Realtime Weather get https://api.tomorrow.io/v4 /weather/realtime Log in to see…" at bounding box center [705, 692] width 547 height 1238
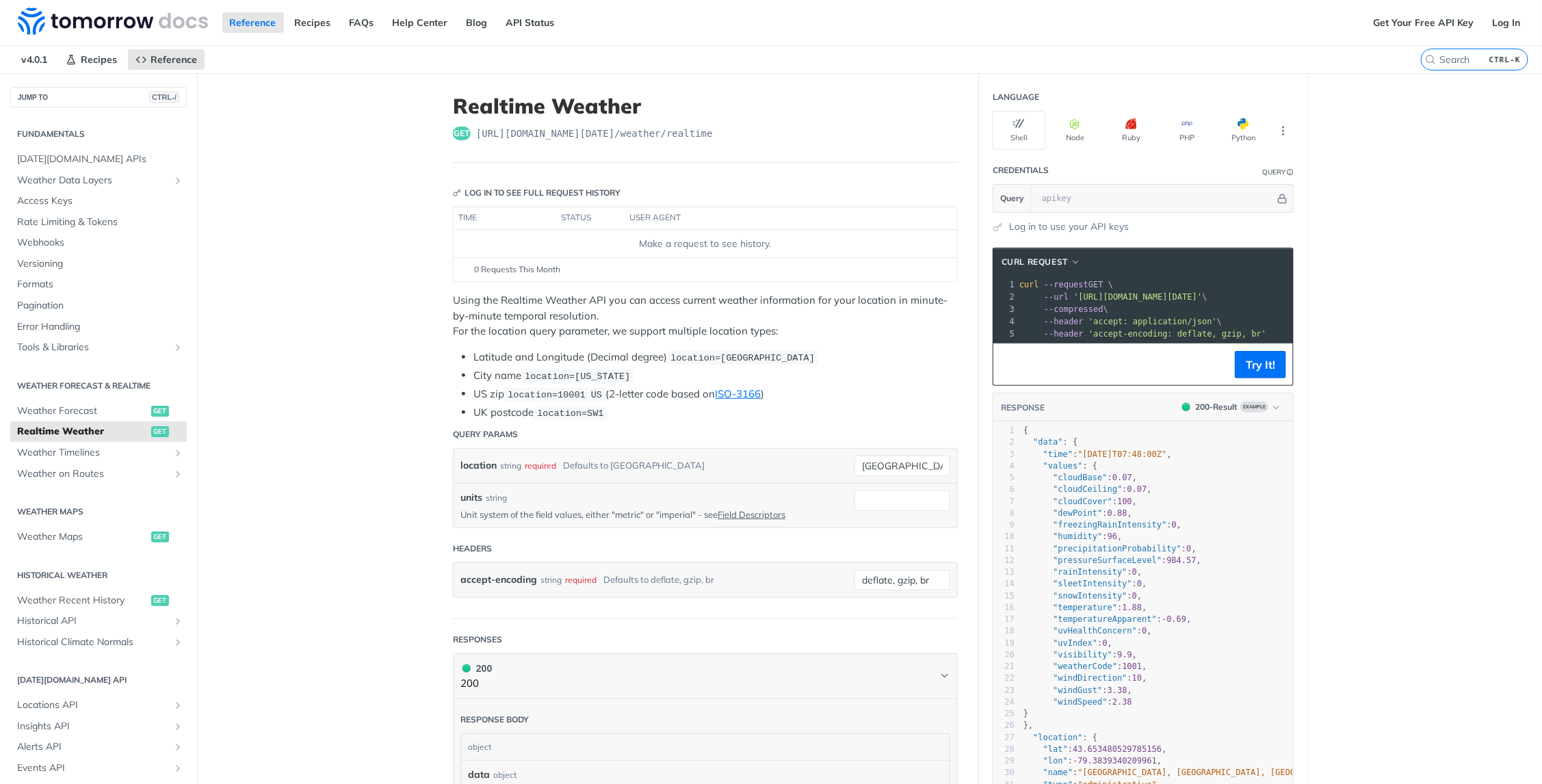
click at [305, 485] on main "JUMP TO CTRL-/ Fundamentals Tomorrow.io APIs Weather Data Layers Core Probabili…" at bounding box center [771, 692] width 1542 height 1238
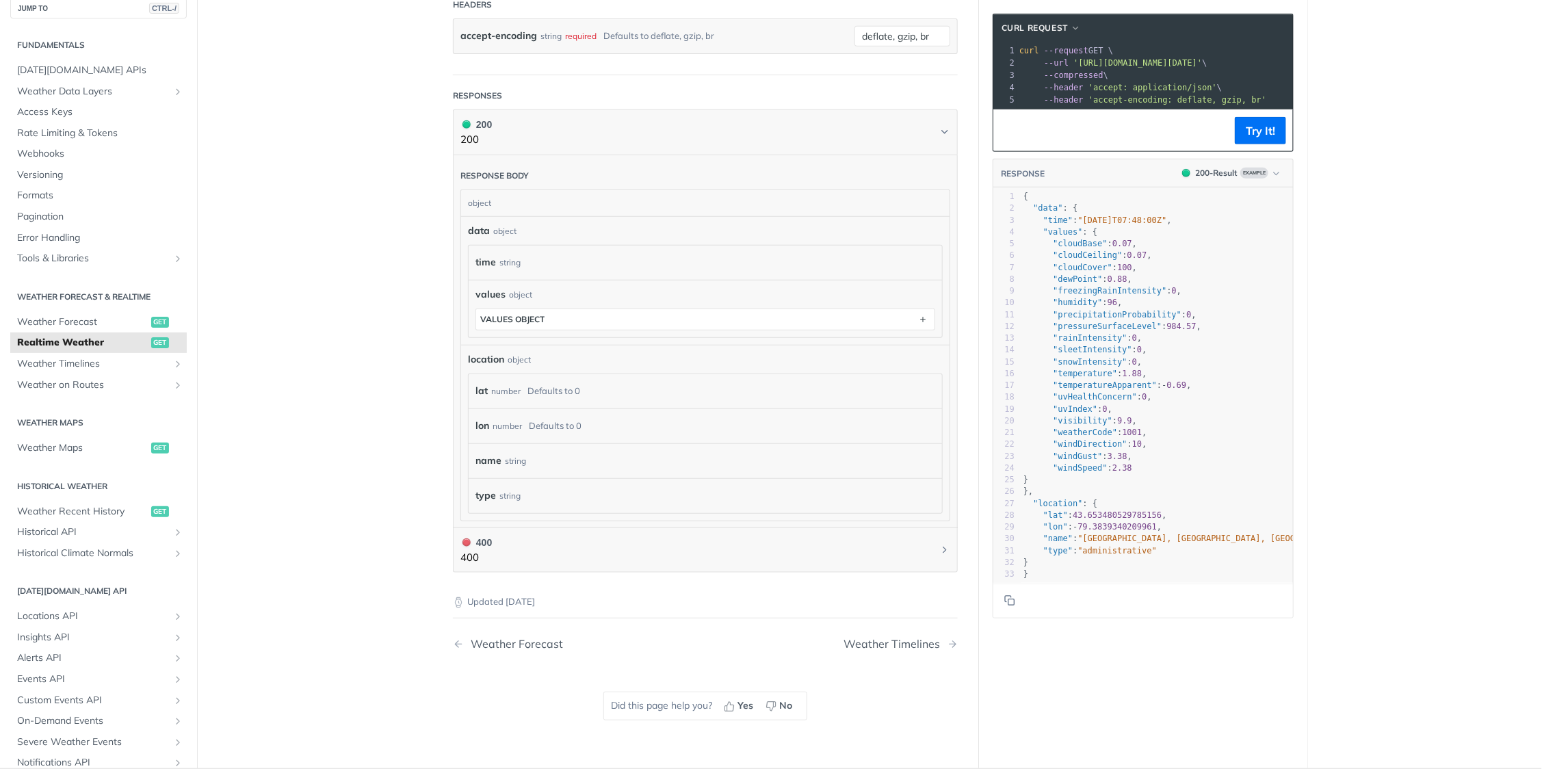
scroll to position [479, 0]
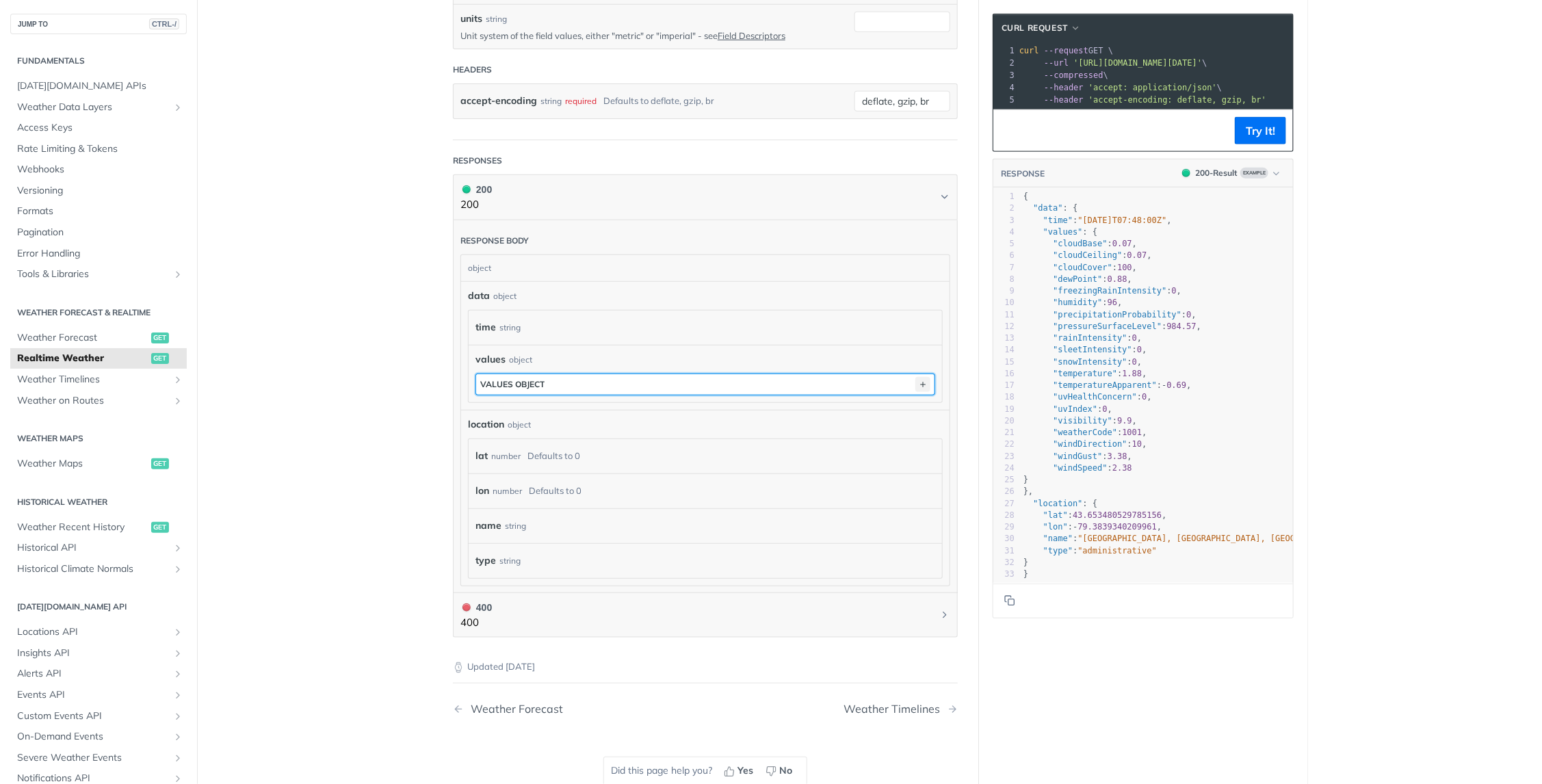
click at [915, 377] on icon "button" at bounding box center [923, 384] width 15 height 15
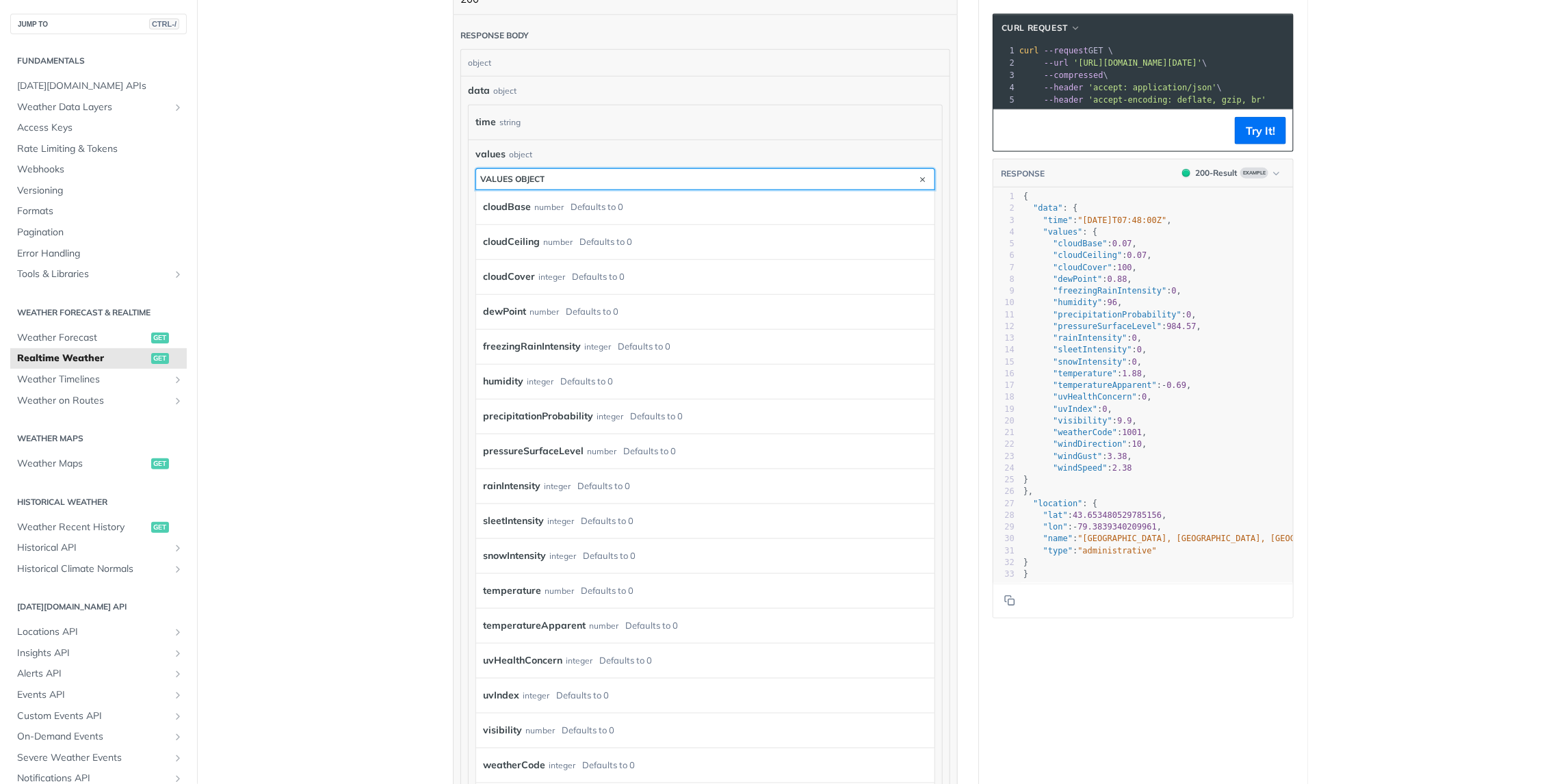
scroll to position [615, 0]
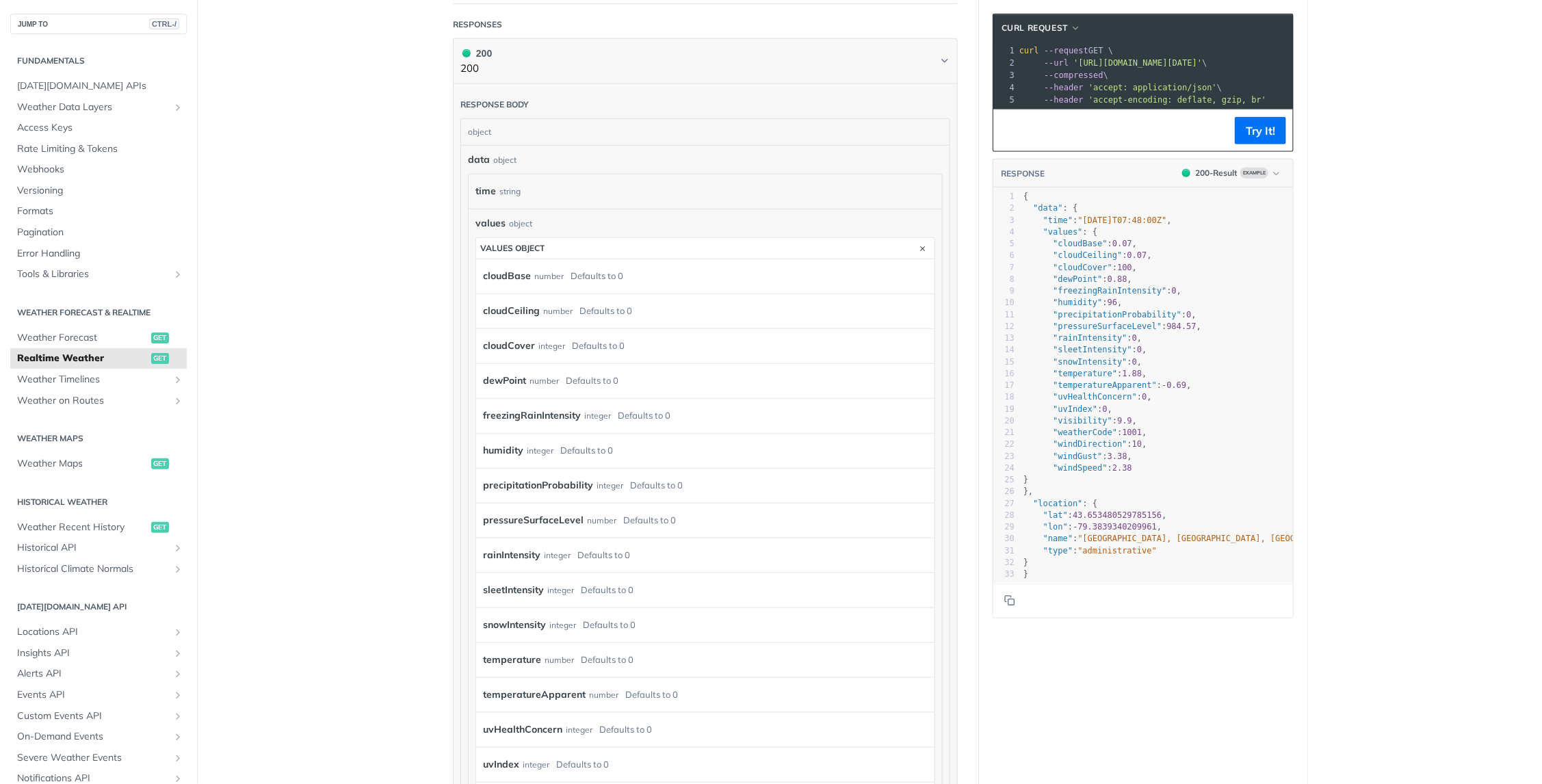
click at [548, 546] on div "integer" at bounding box center [557, 555] width 27 height 20
click at [639, 546] on div "rainIntensity integer Defaults to 0" at bounding box center [695, 555] width 424 height 20
click at [521, 545] on label "rainIntensity" at bounding box center [511, 555] width 57 height 20
click at [555, 511] on label "pressureSurfaceLevel" at bounding box center [533, 521] width 101 height 20
drag, startPoint x: 555, startPoint y: 509, endPoint x: 657, endPoint y: 510, distance: 102.0
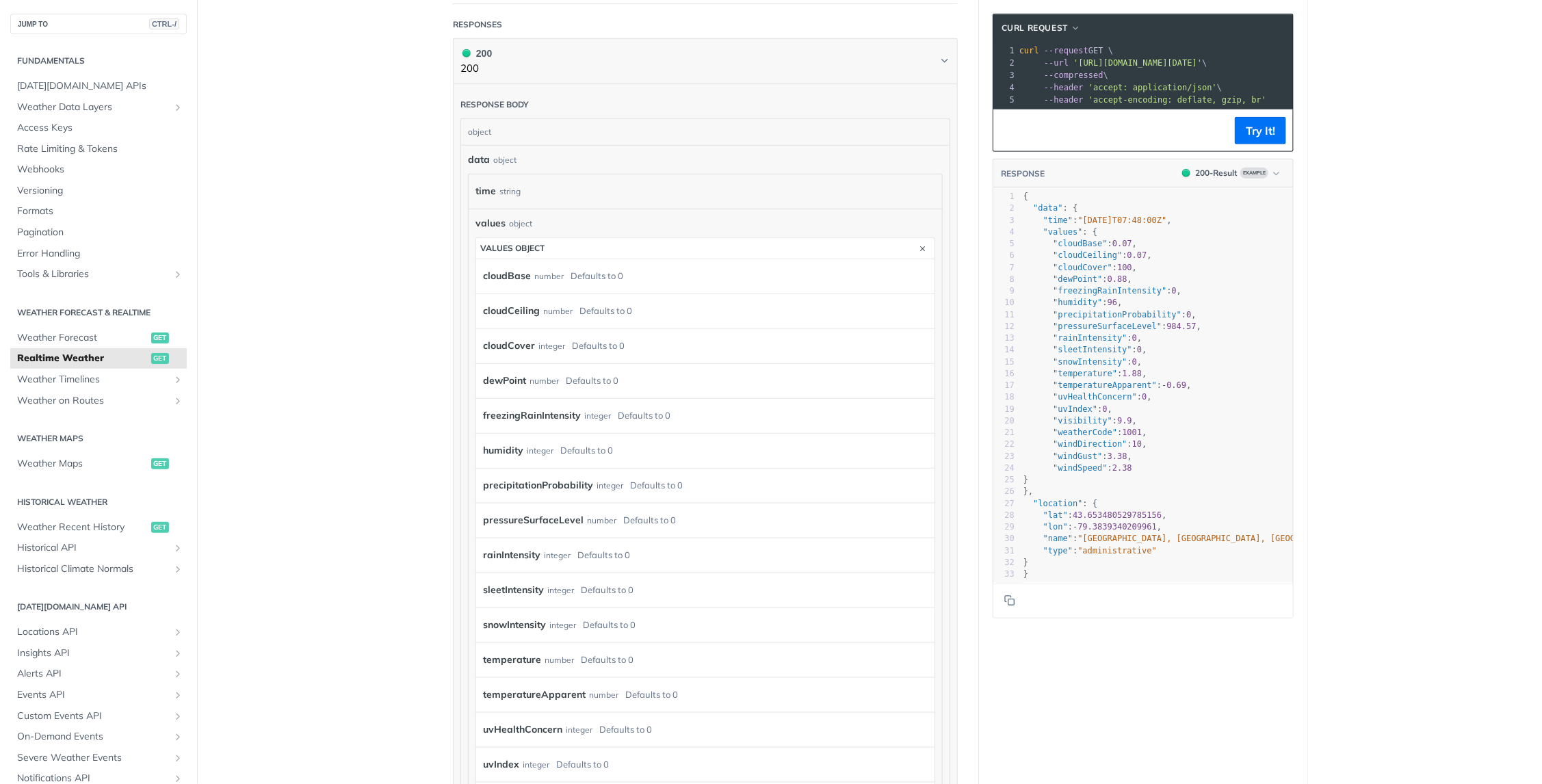
click at [657, 511] on div "Defaults to 0" at bounding box center [649, 521] width 53 height 20
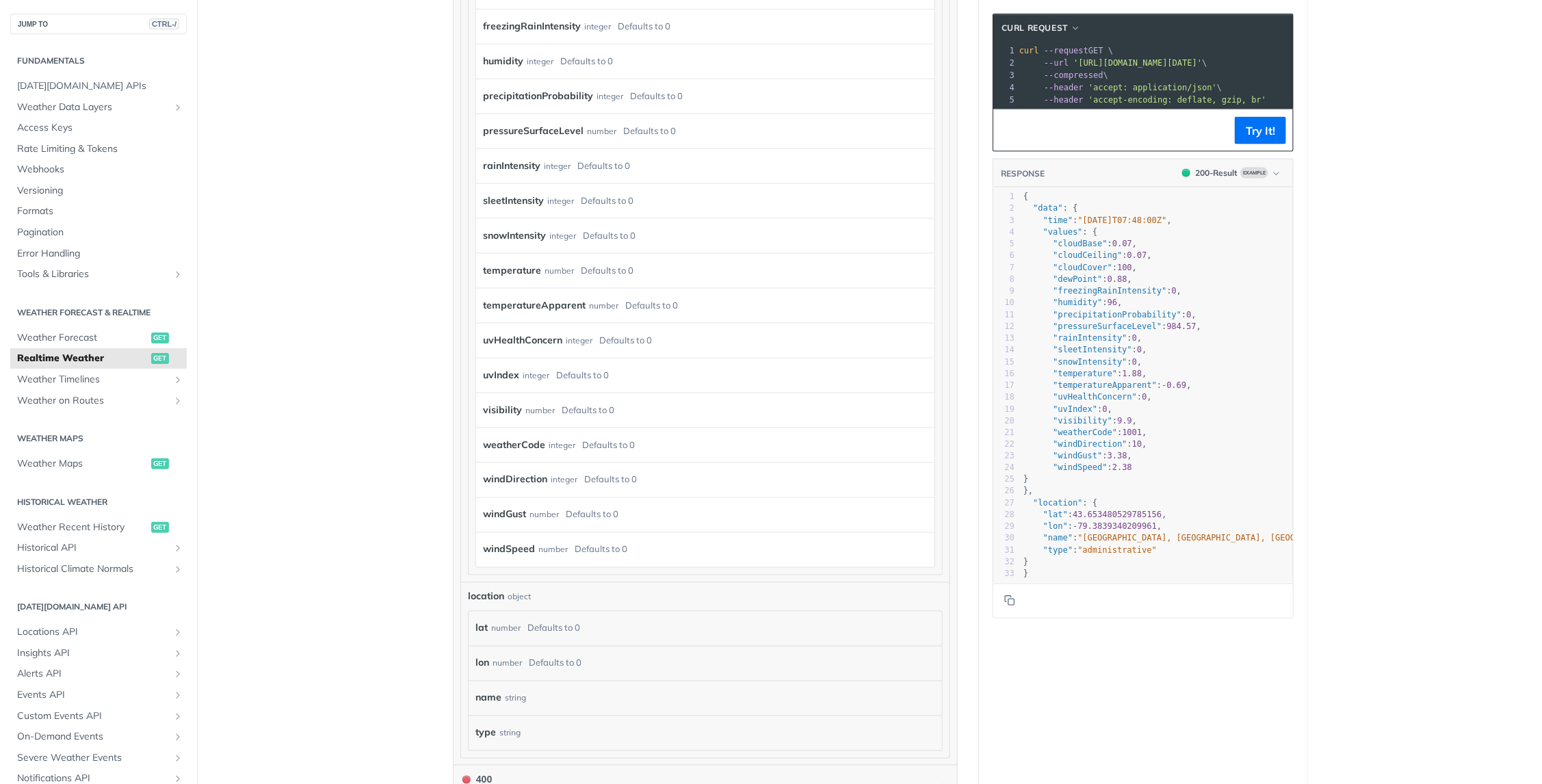
scroll to position [1026, 0]
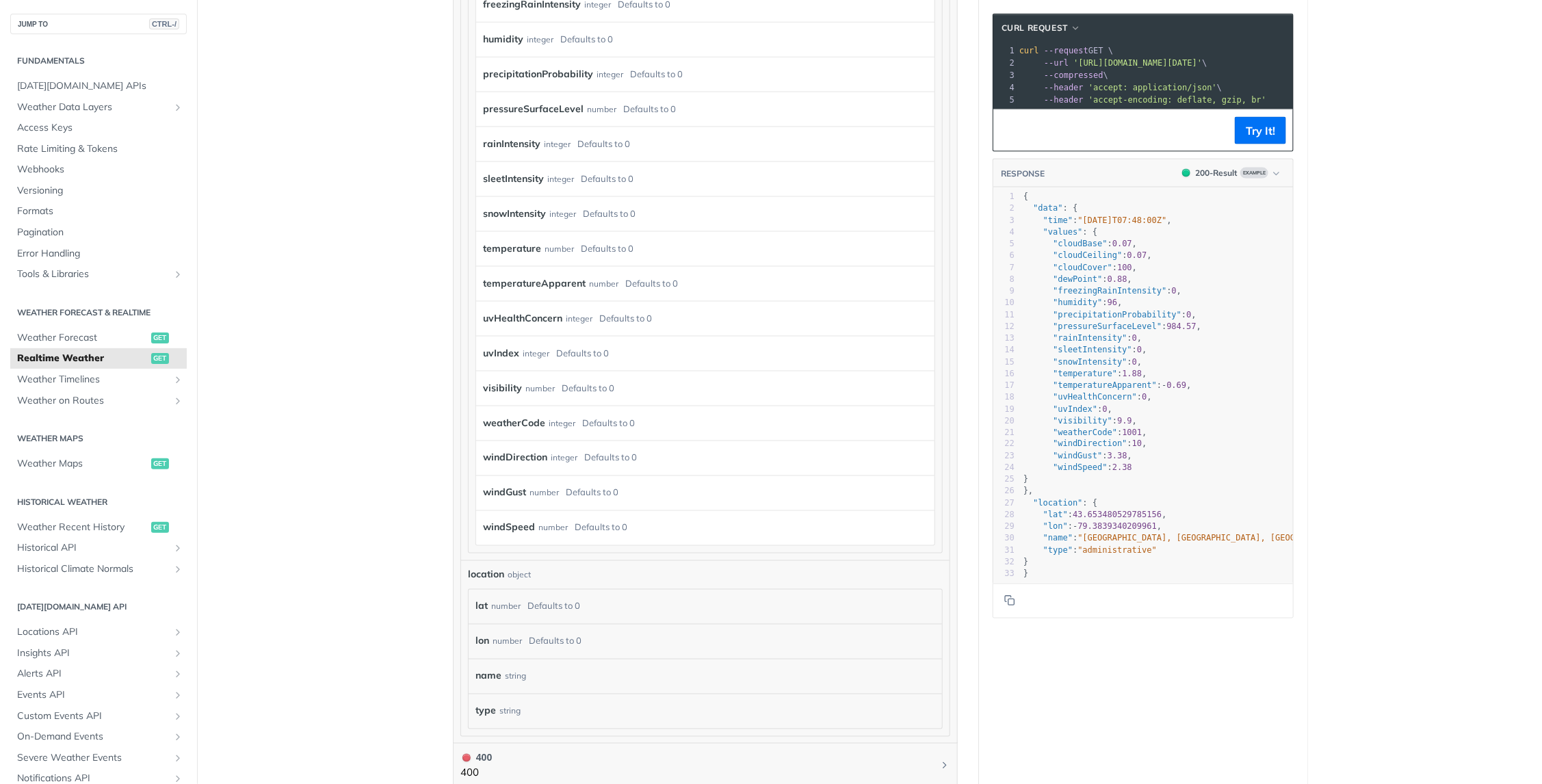
click at [405, 546] on main "JUMP TO CTRL-/ Fundamentals Tomorrow.io APIs Weather Data Layers Core Probabili…" at bounding box center [771, 15] width 1542 height 1936
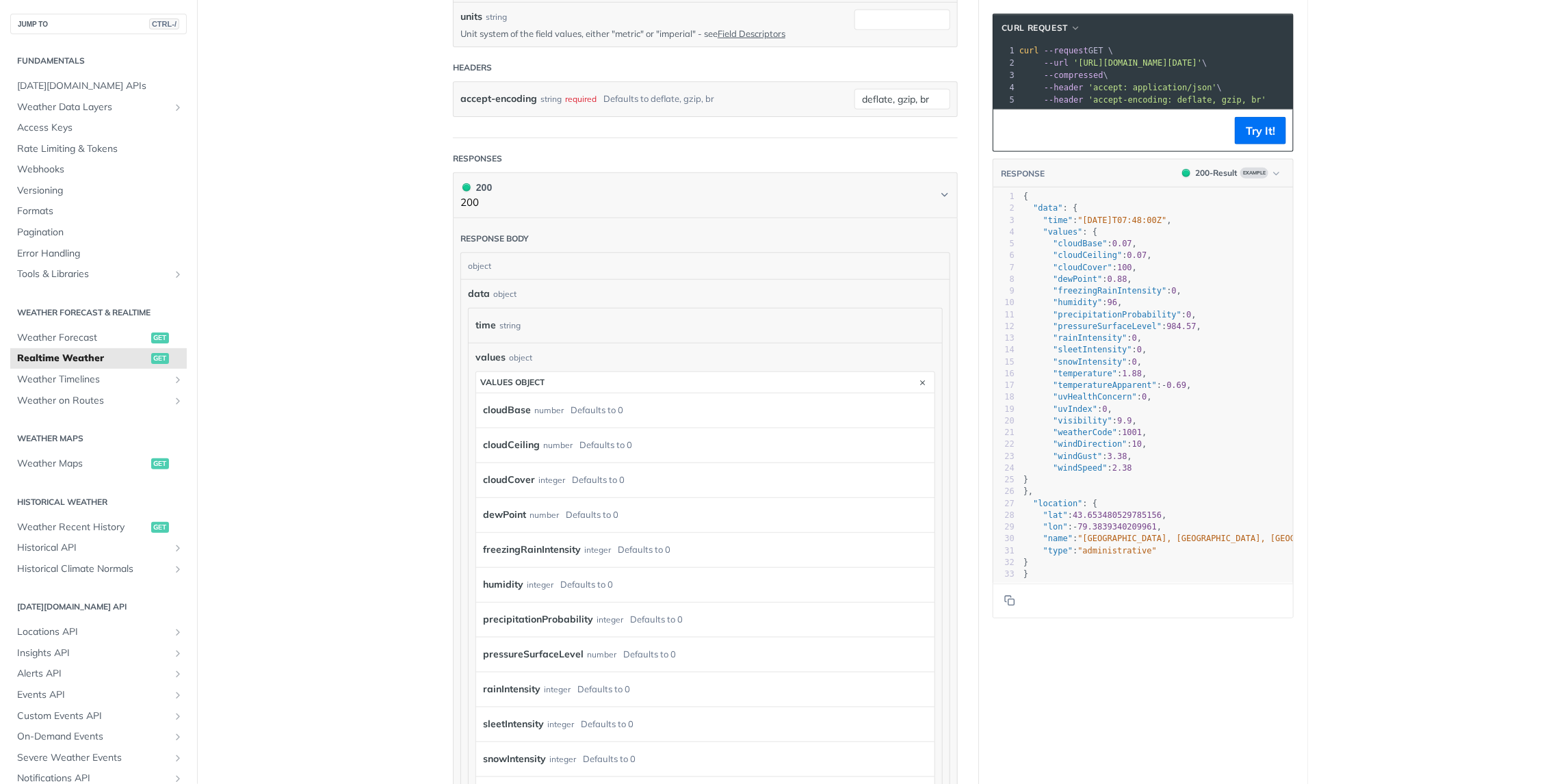
scroll to position [479, 0]
click at [91, 109] on span "Weather Data Layers" at bounding box center [93, 108] width 151 height 13
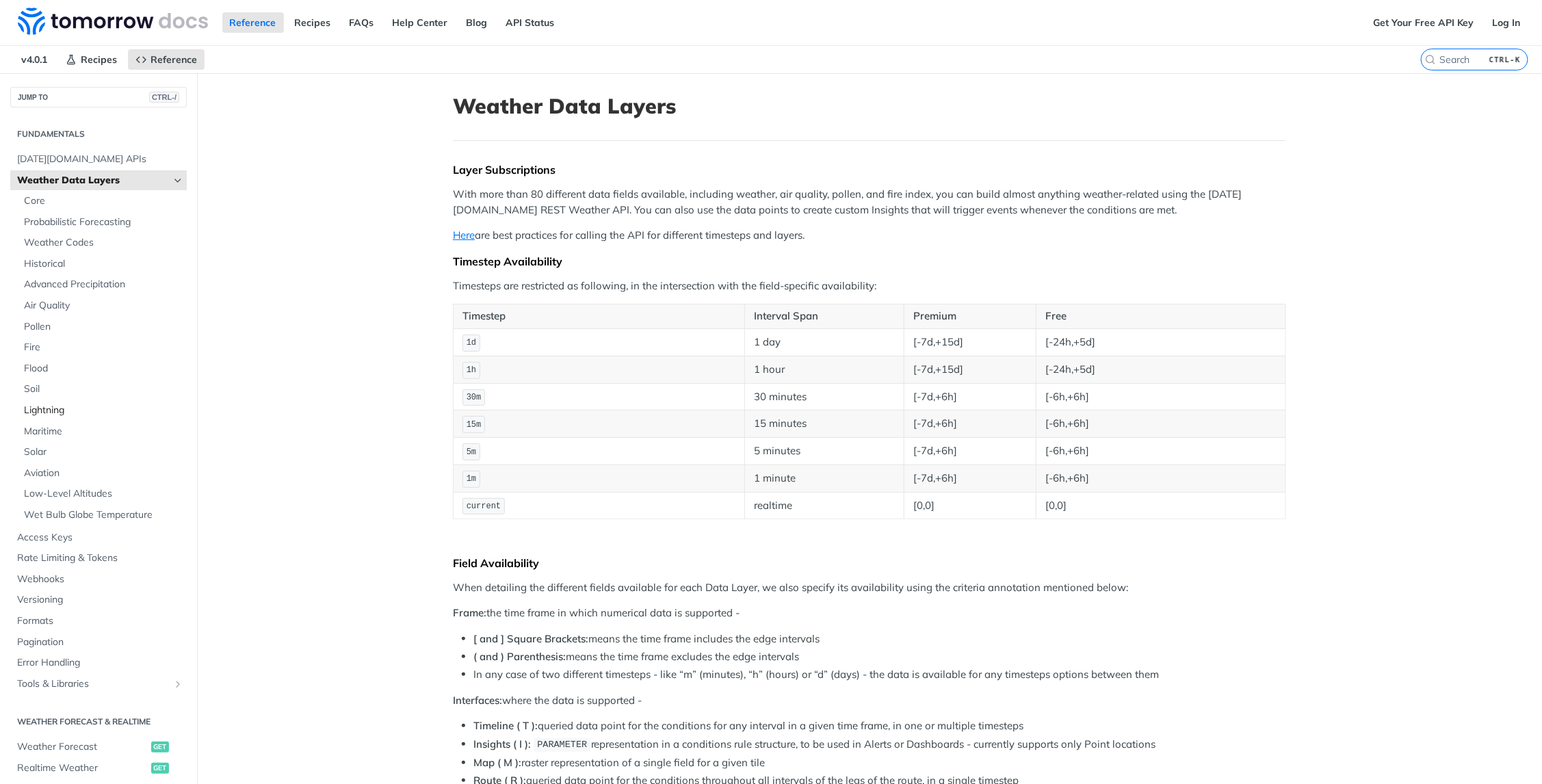
click at [53, 410] on span "Lightning" at bounding box center [103, 411] width 159 height 13
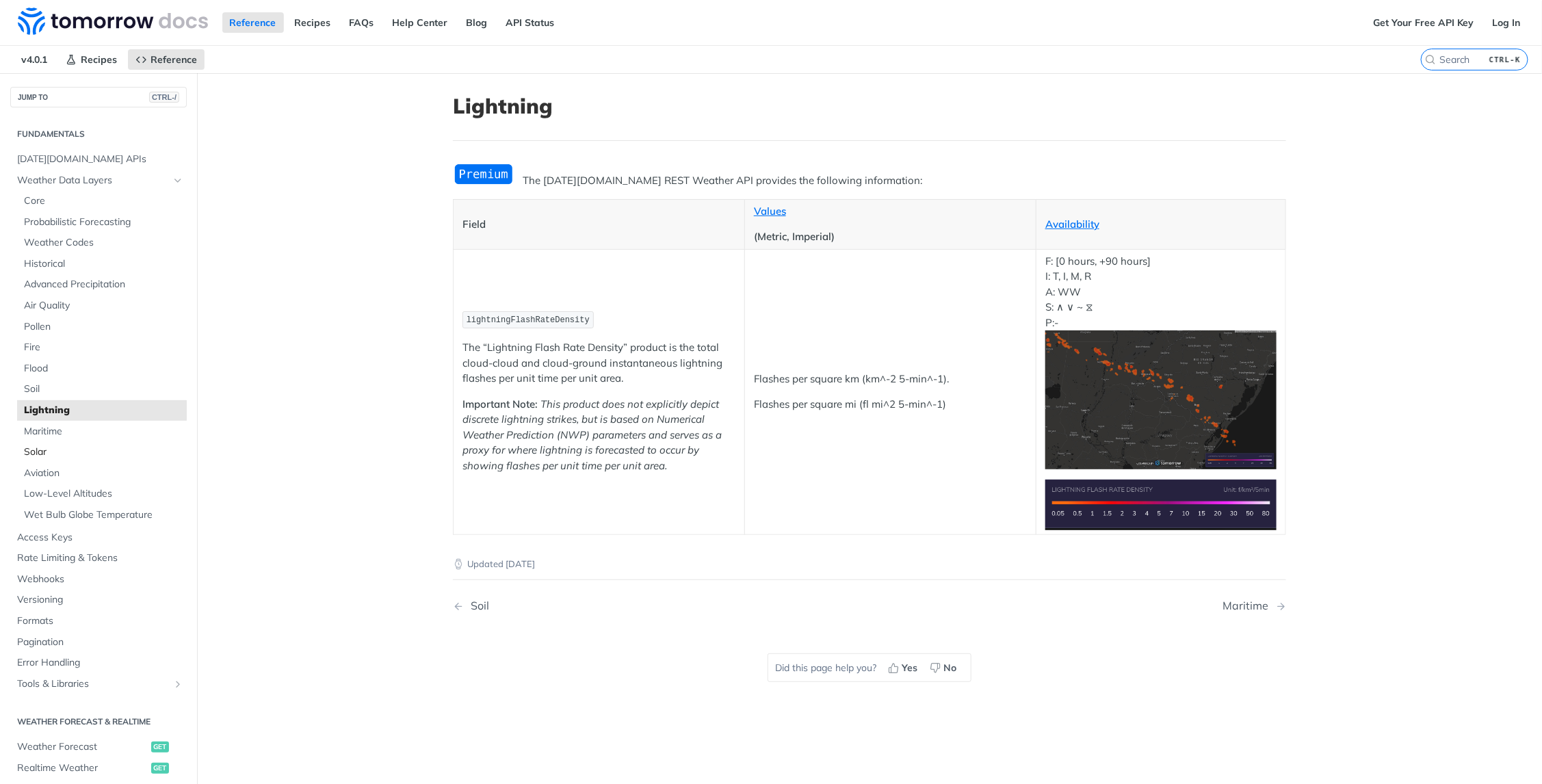
click at [39, 450] on span "Solar" at bounding box center [103, 452] width 159 height 13
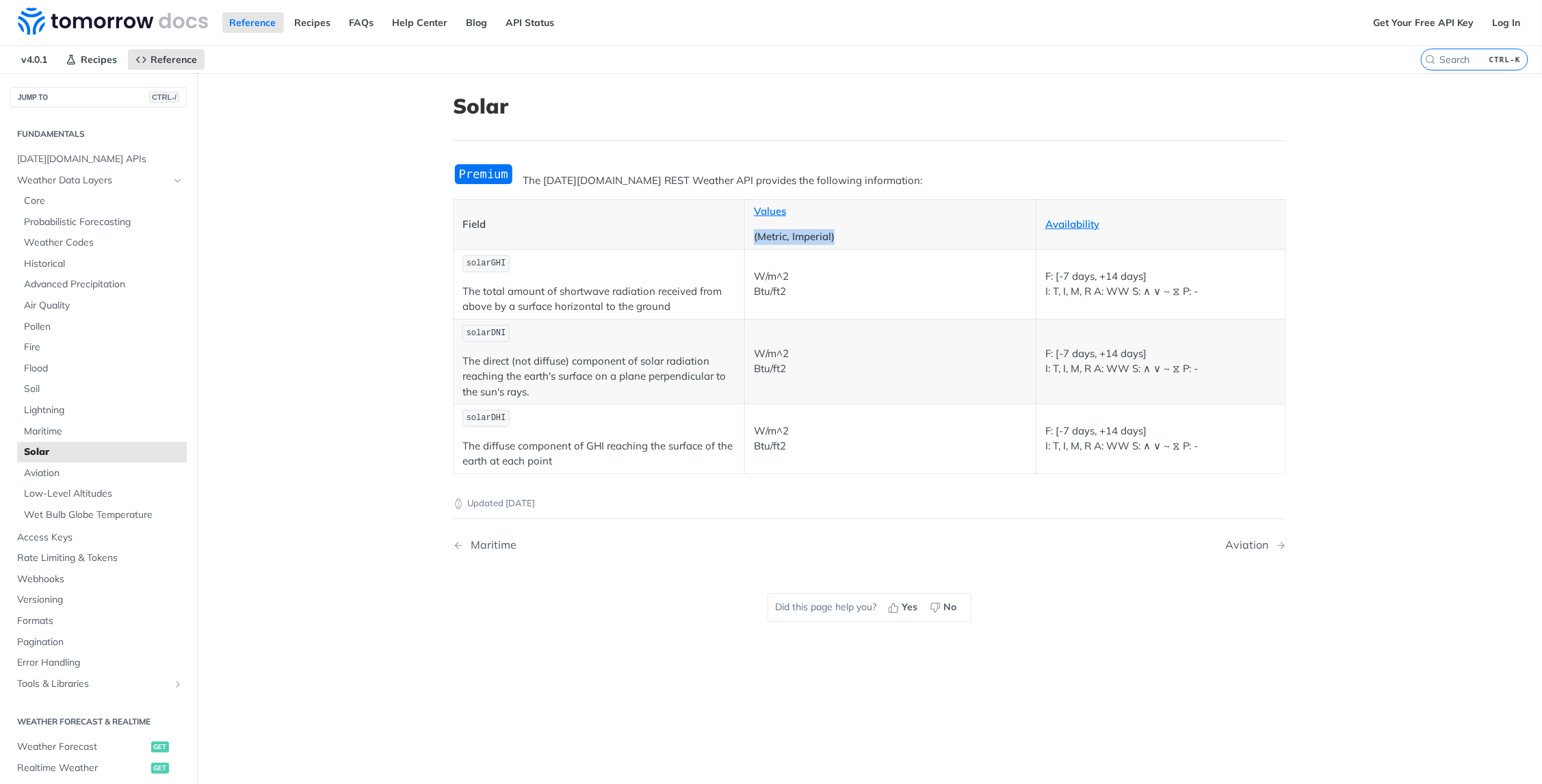
drag, startPoint x: 748, startPoint y: 232, endPoint x: 841, endPoint y: 232, distance: 93.0
click at [841, 232] on p "(Metric, Imperial)" at bounding box center [890, 236] width 273 height 16
drag, startPoint x: 841, startPoint y: 232, endPoint x: 845, endPoint y: 269, distance: 37.2
click at [845, 269] on p "W/m^2 Btu/ft2" at bounding box center [890, 284] width 273 height 31
drag, startPoint x: 1057, startPoint y: 273, endPoint x: 1206, endPoint y: 268, distance: 149.1
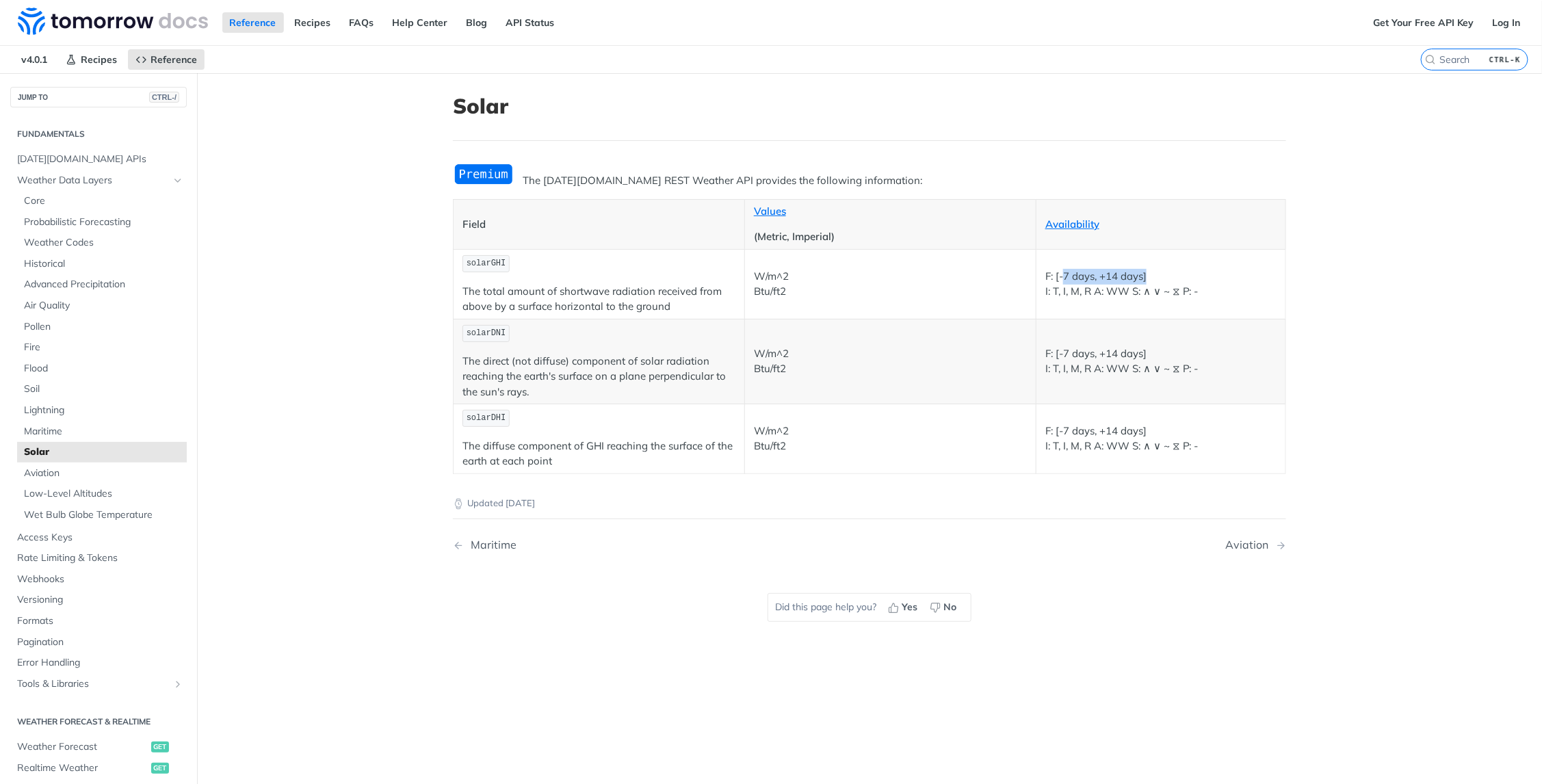
click at [1206, 269] on p "F: [-7 days, +14 days] I: T, I, M, R A: WW S: ∧ ∨ ~ ⧖ P: -" at bounding box center [1160, 284] width 231 height 31
drag, startPoint x: 1206, startPoint y: 268, endPoint x: 1000, endPoint y: 188, distance: 221.0
click at [1108, 151] on article "Solar The Tomorrow.io REST Weather API provides the following information: Fiel…" at bounding box center [869, 465] width 876 height 784
click at [488, 178] on img "Expand image" at bounding box center [483, 174] width 61 height 23
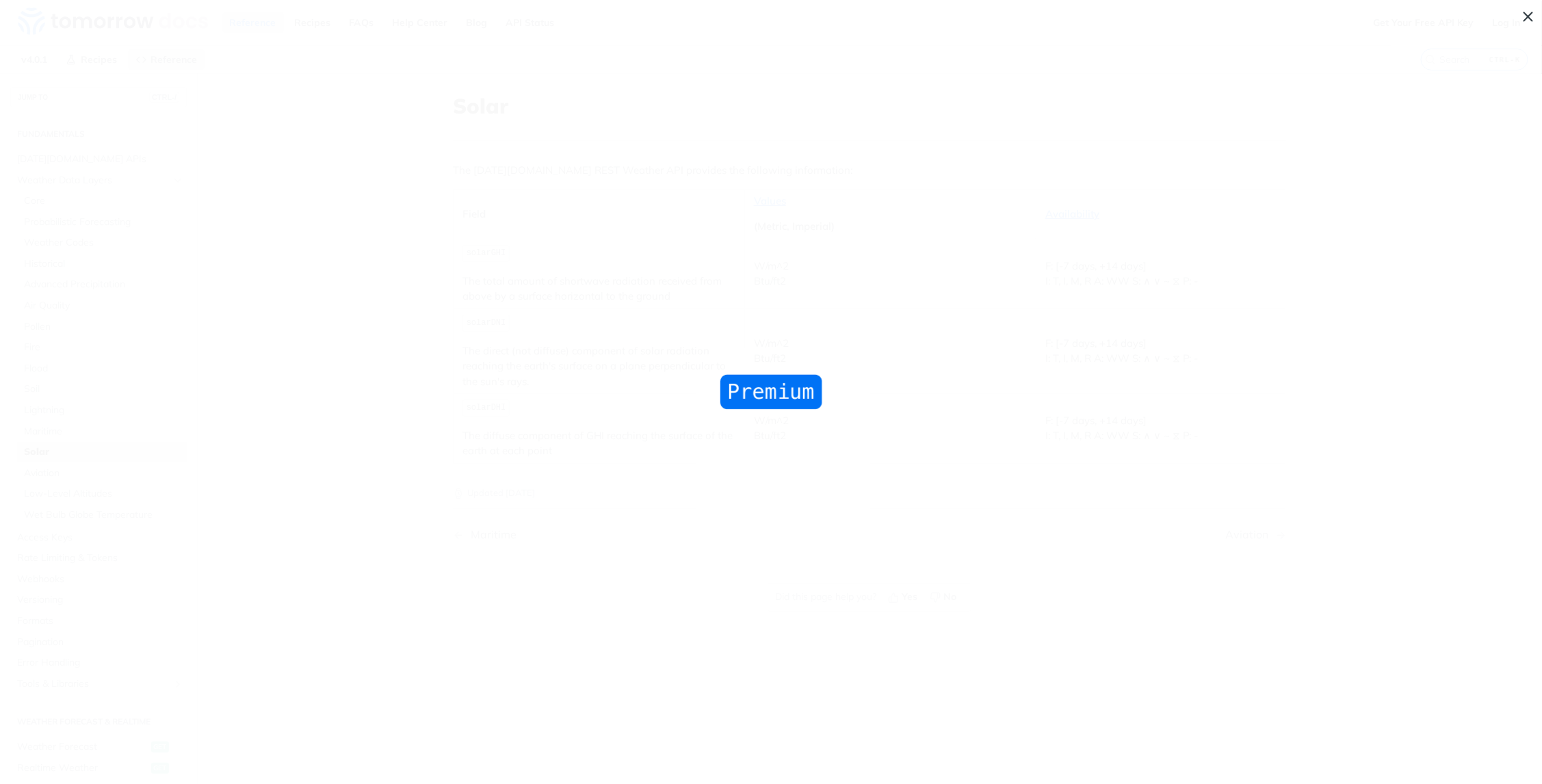
click at [686, 408] on span "Collapse image" at bounding box center [771, 392] width 1542 height 784
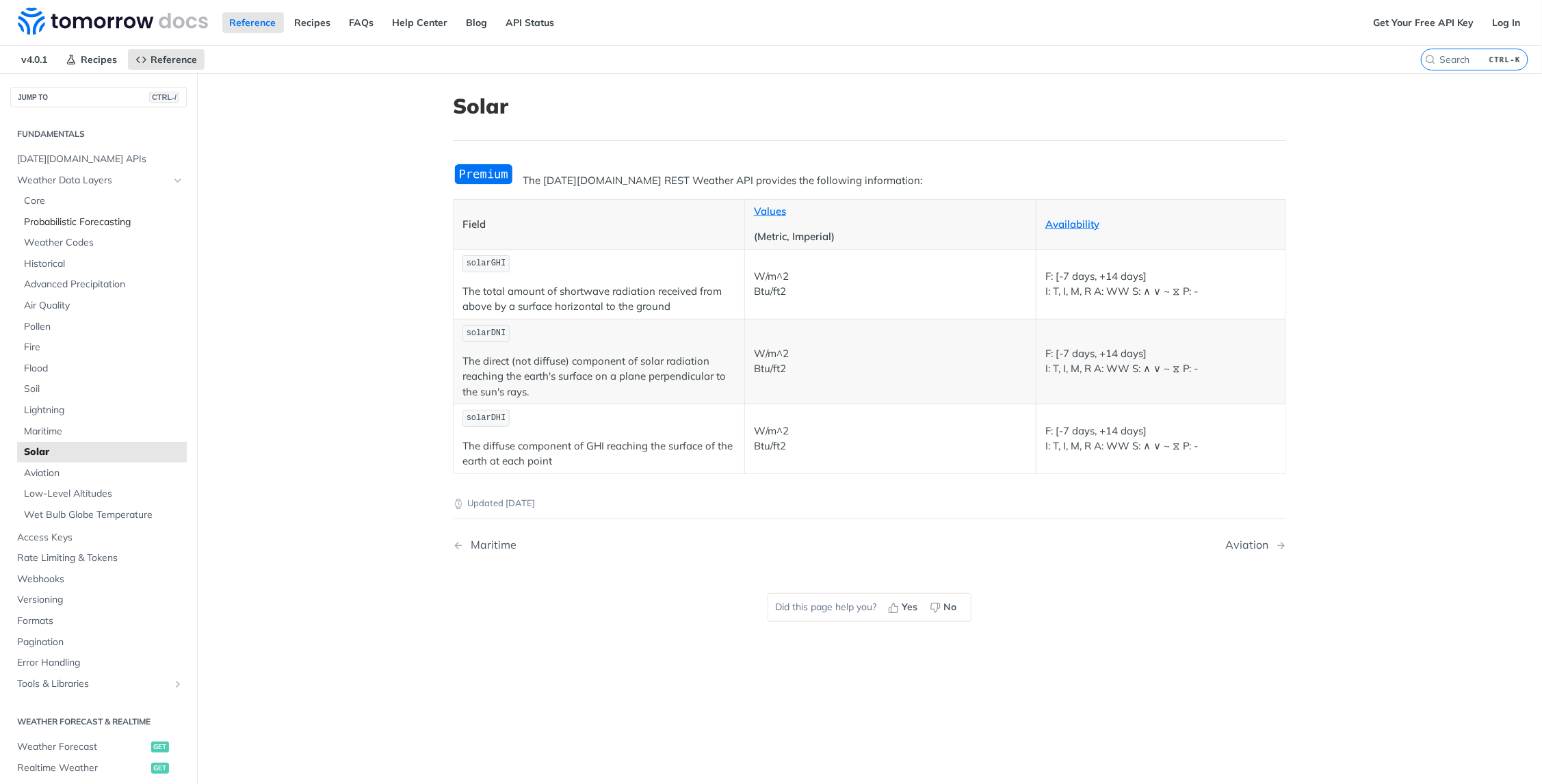
click at [53, 220] on span "Probabilistic Forecasting" at bounding box center [103, 222] width 159 height 13
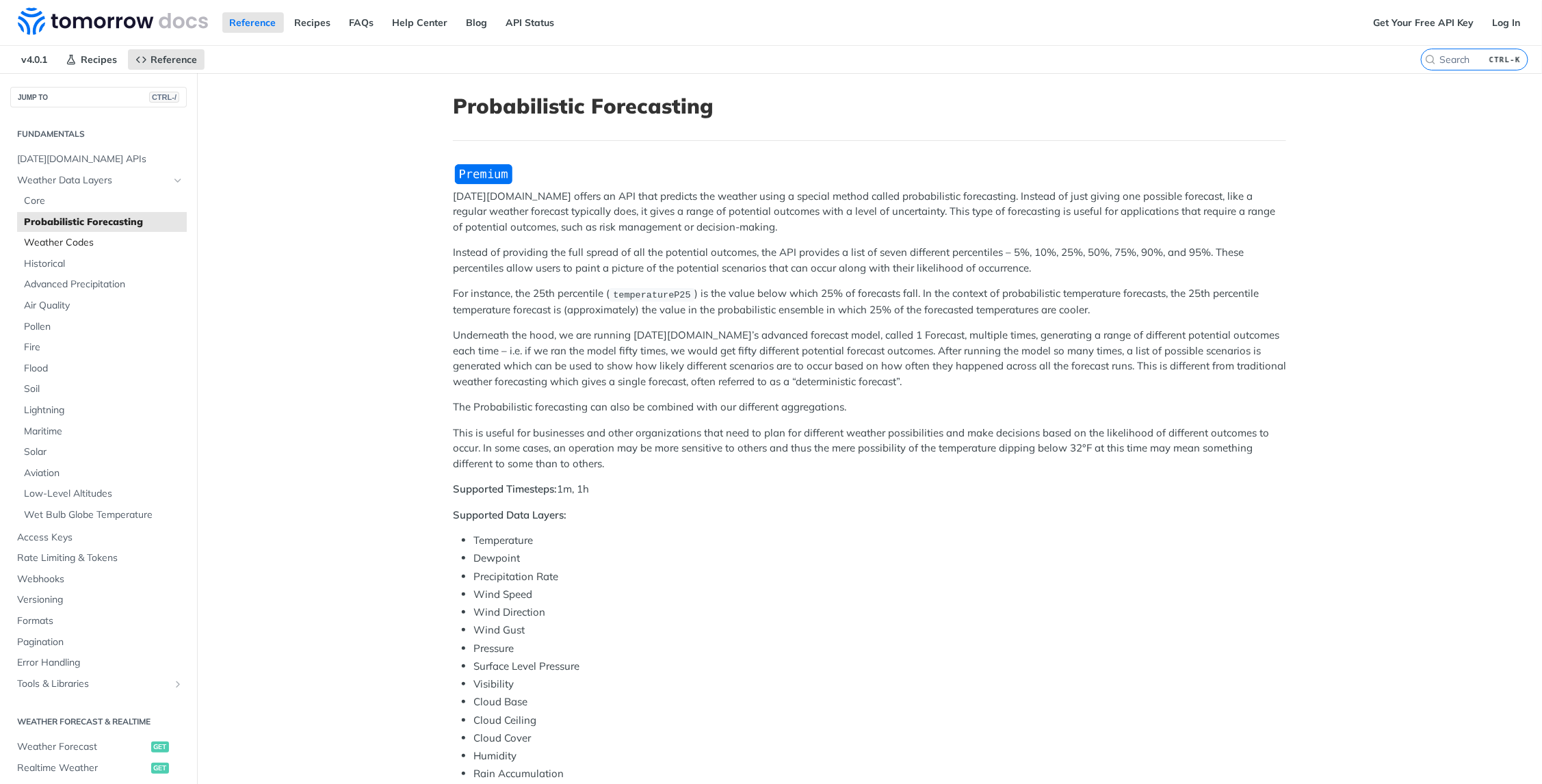
click at [63, 243] on span "Weather Codes" at bounding box center [103, 242] width 159 height 13
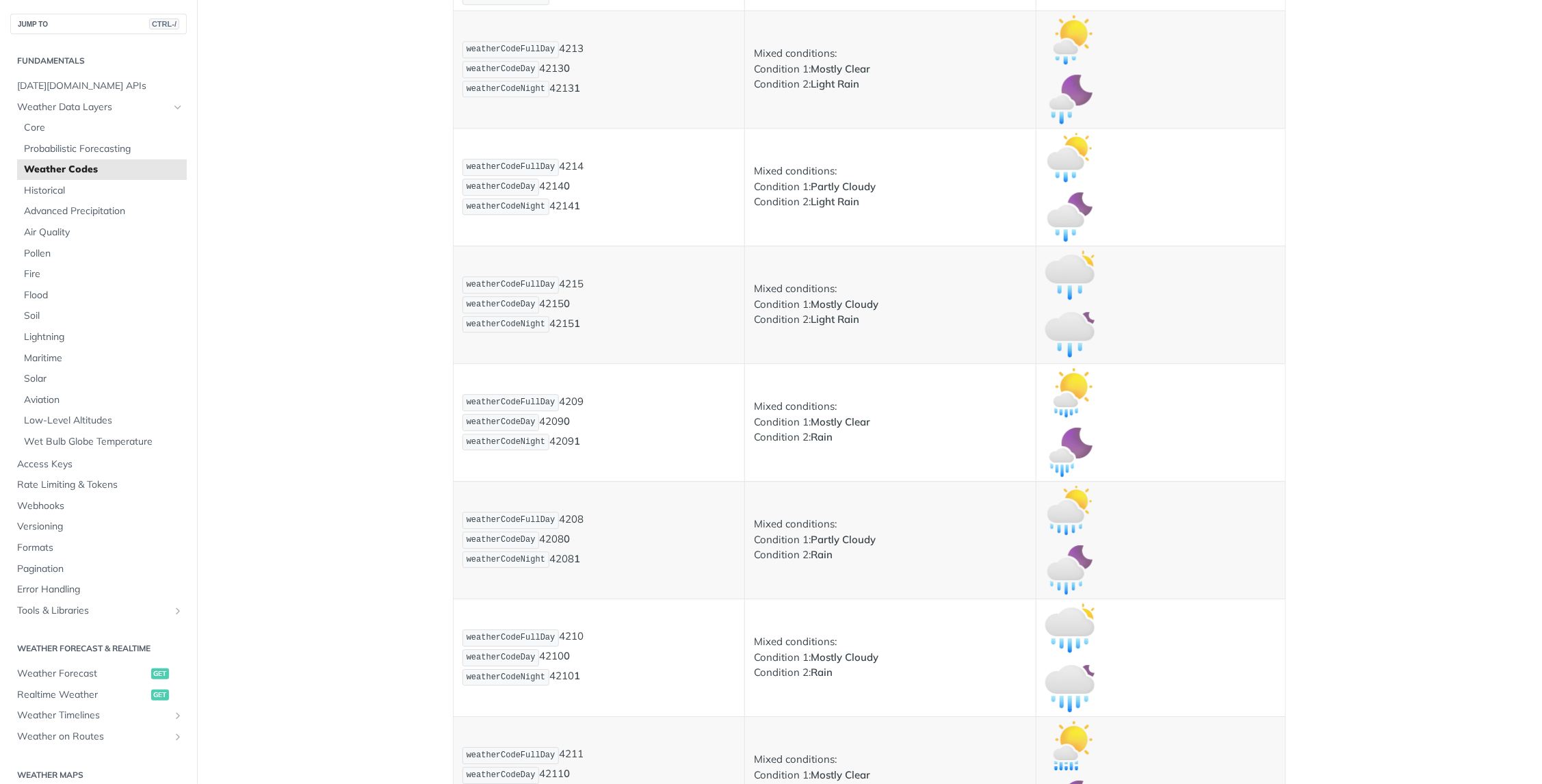
scroll to position [1984, 0]
click at [50, 189] on span "Historical" at bounding box center [103, 191] width 159 height 13
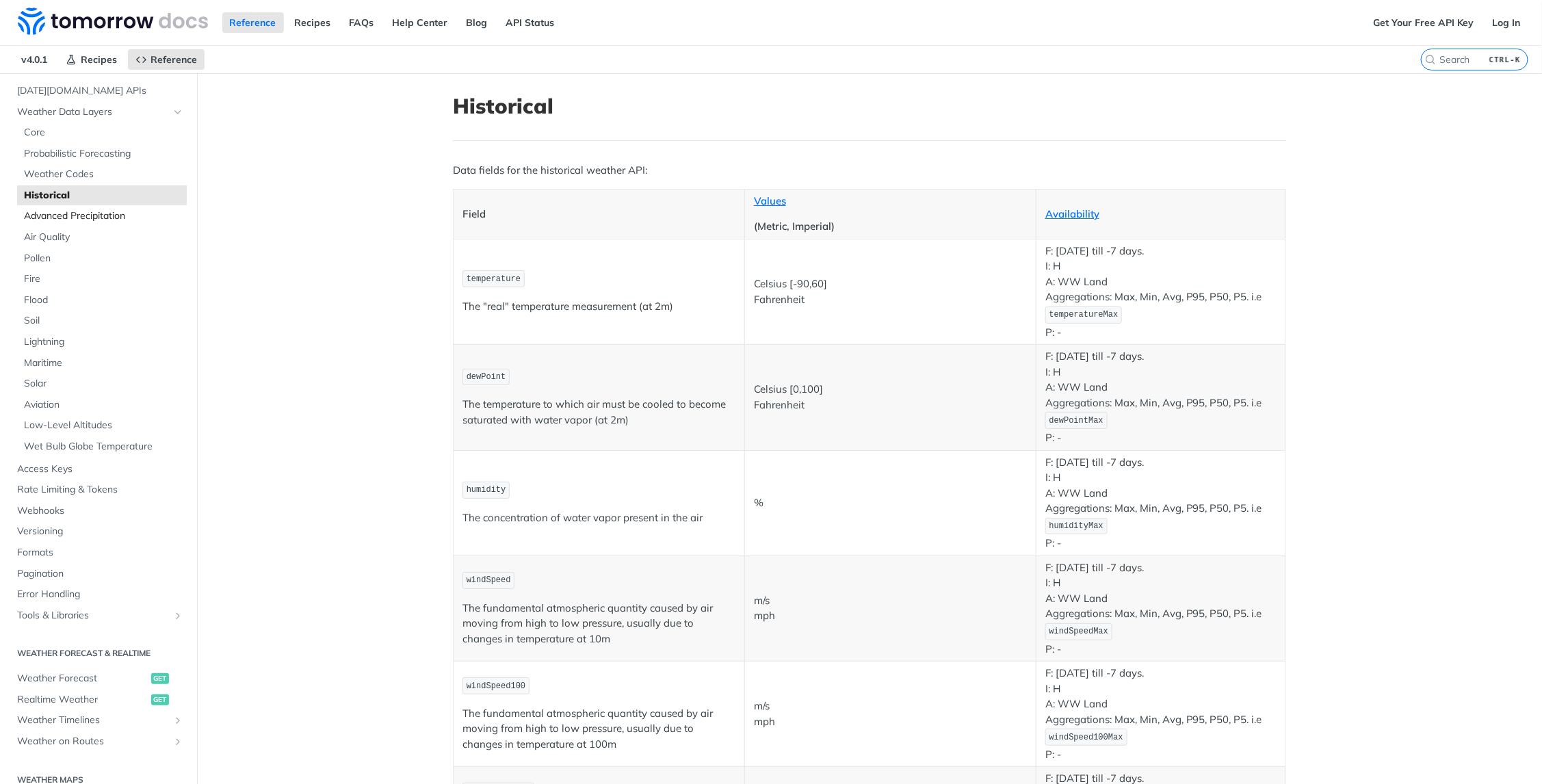
click at [61, 212] on span "Advanced Precipitation" at bounding box center [103, 216] width 159 height 13
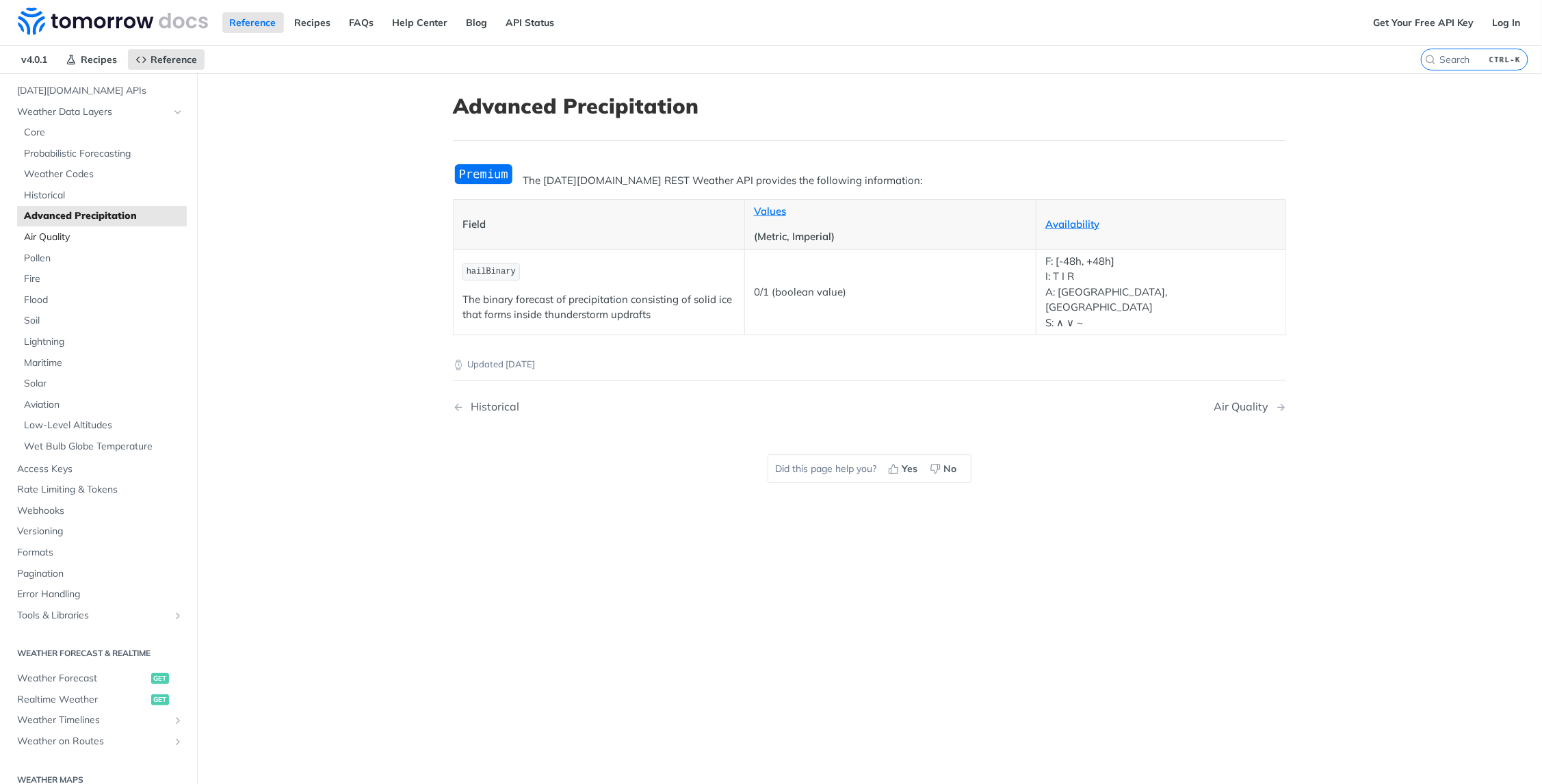
click at [61, 238] on span "Air Quality" at bounding box center [103, 237] width 159 height 13
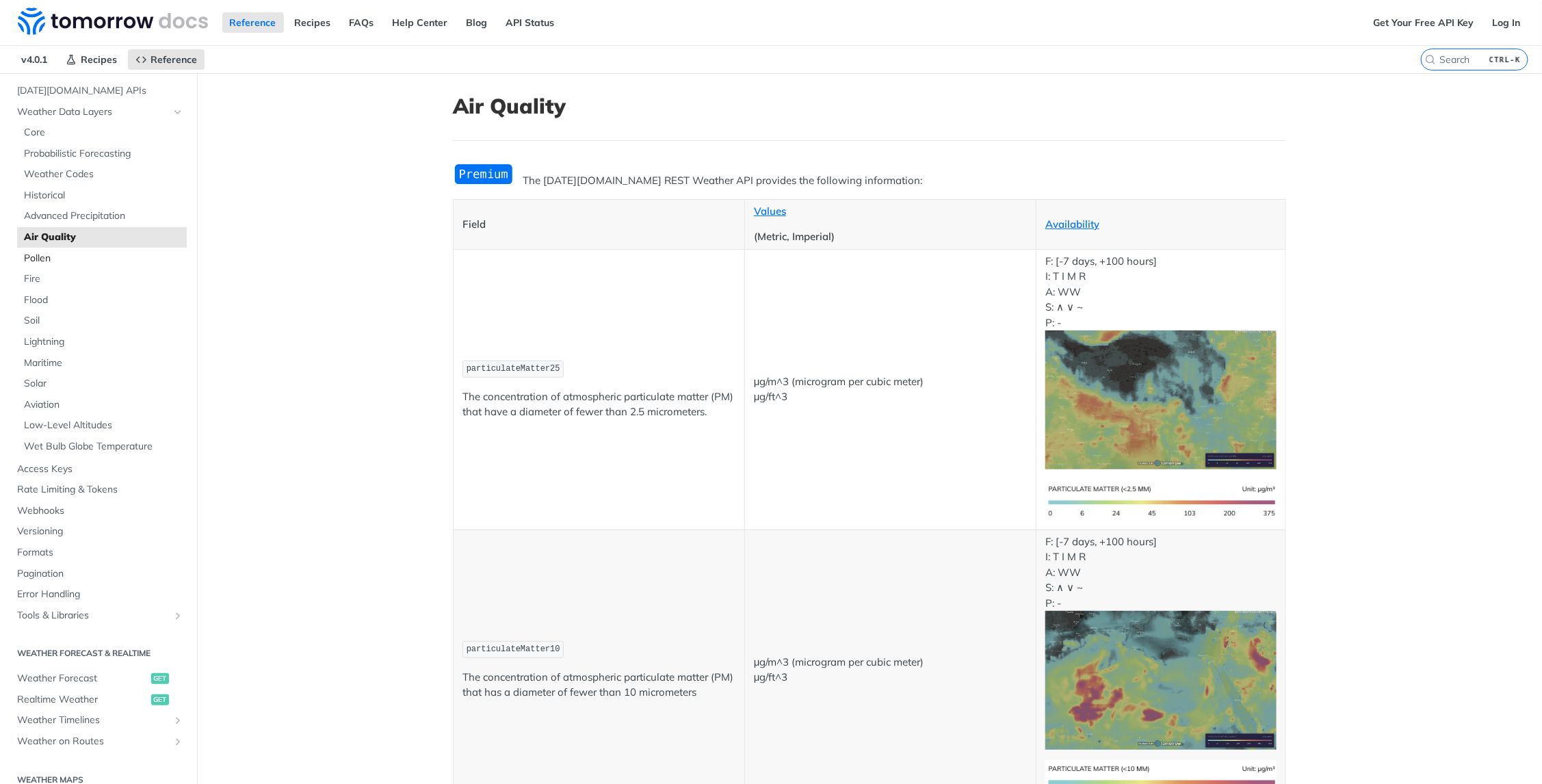
click at [56, 260] on span "Pollen" at bounding box center [103, 258] width 159 height 13
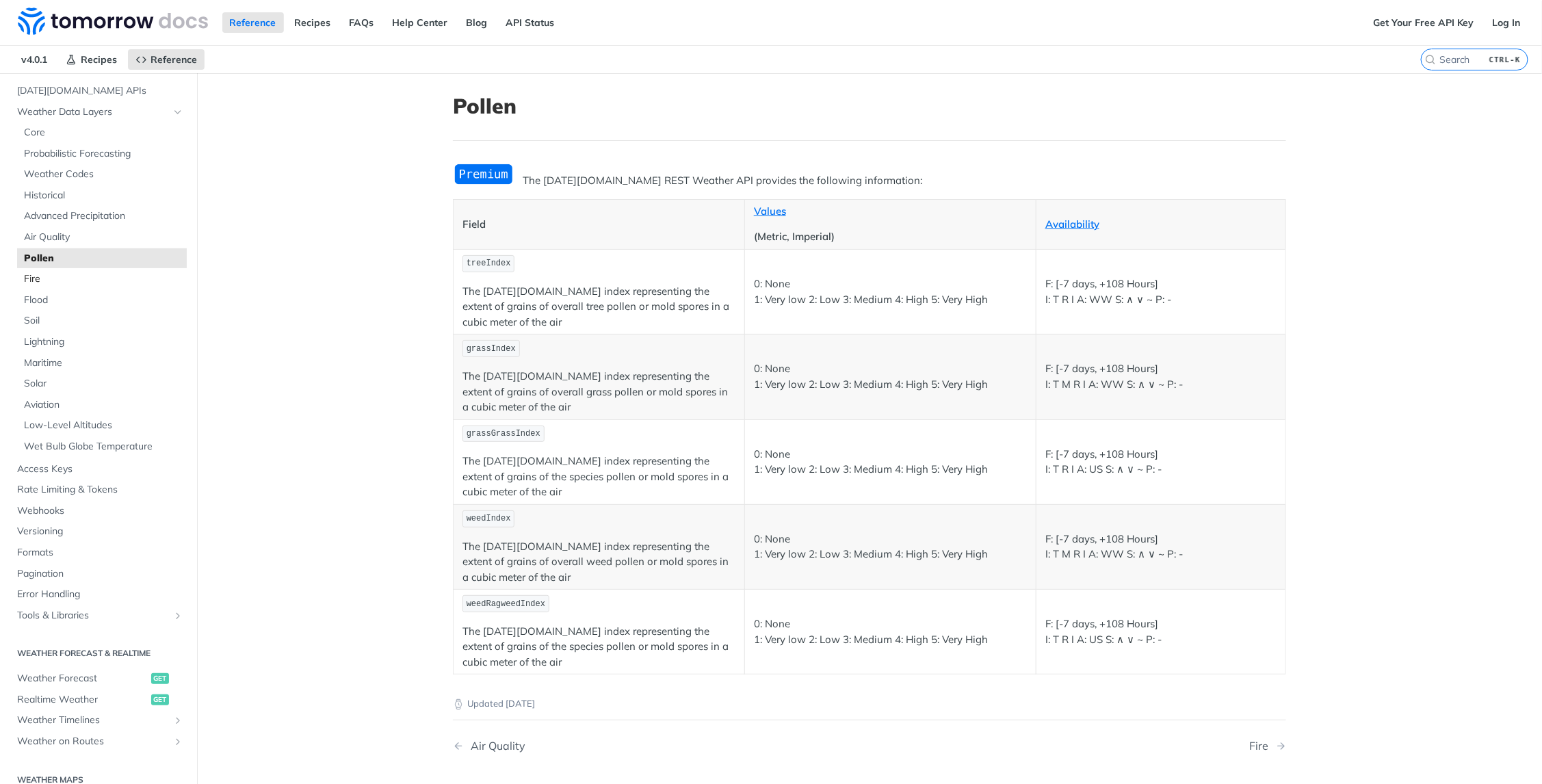
click at [52, 280] on span "Fire" at bounding box center [103, 279] width 159 height 13
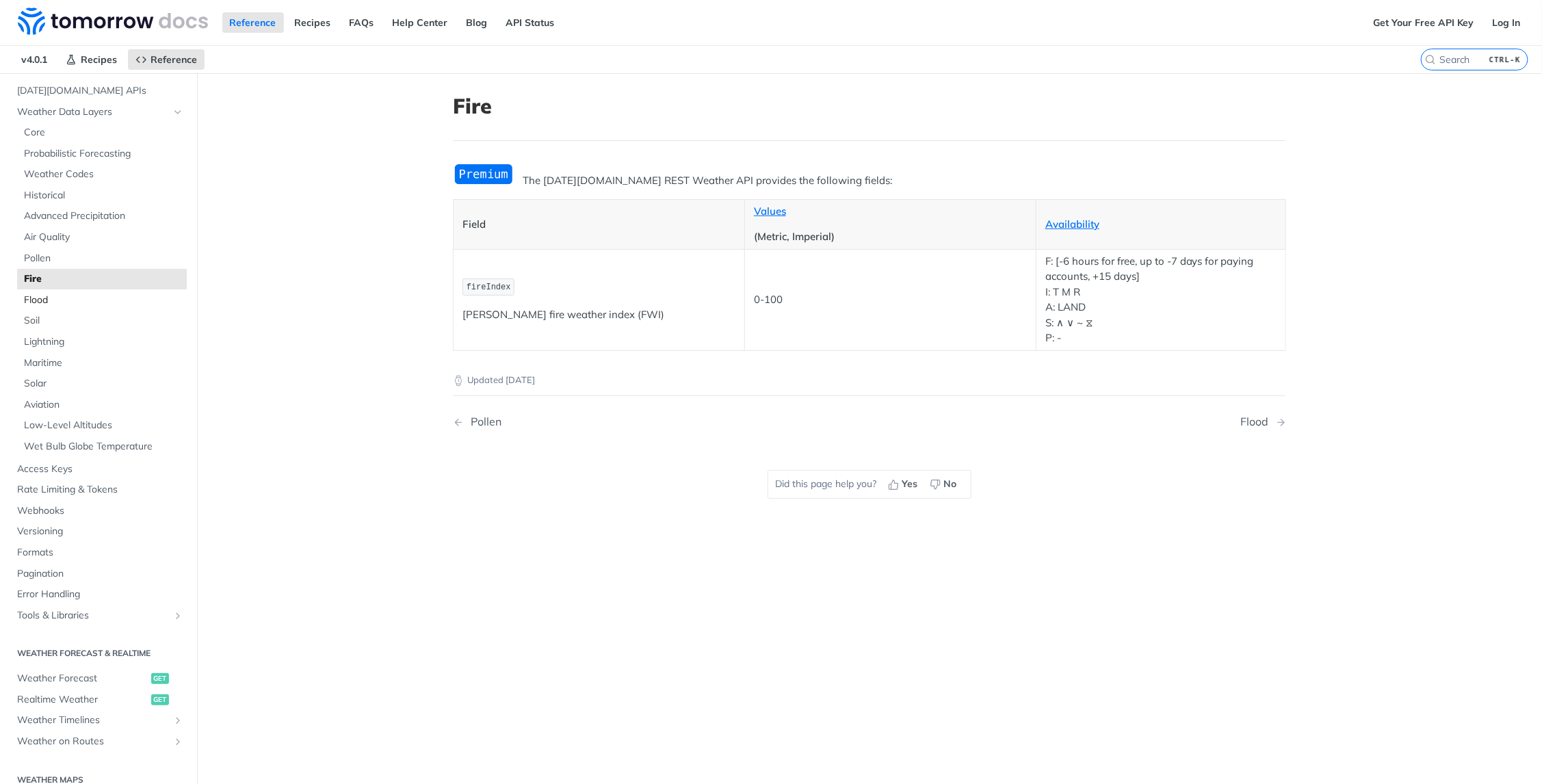
click at [44, 302] on span "Flood" at bounding box center [103, 300] width 159 height 13
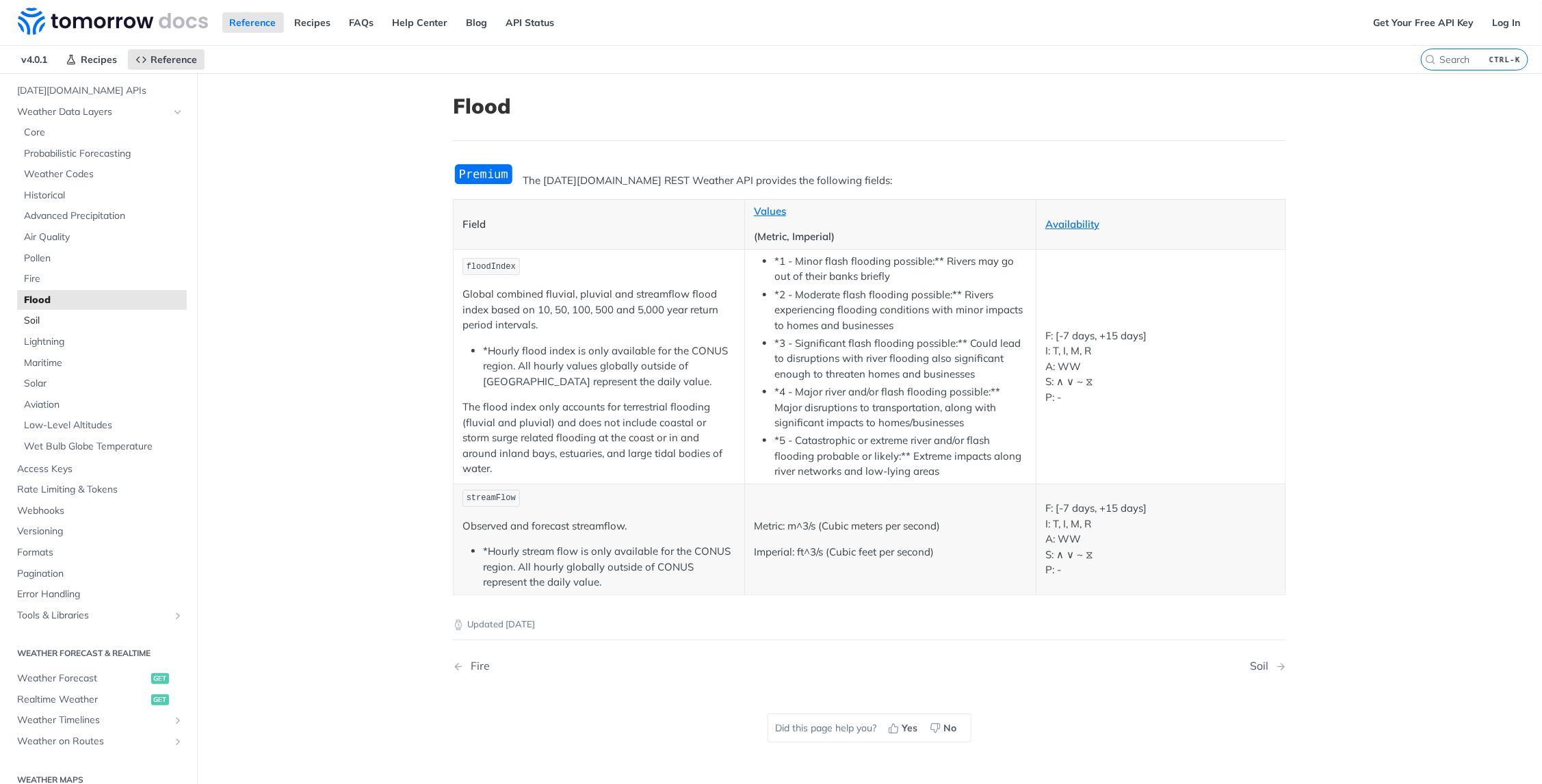
click at [36, 320] on span "Soil" at bounding box center [103, 320] width 159 height 13
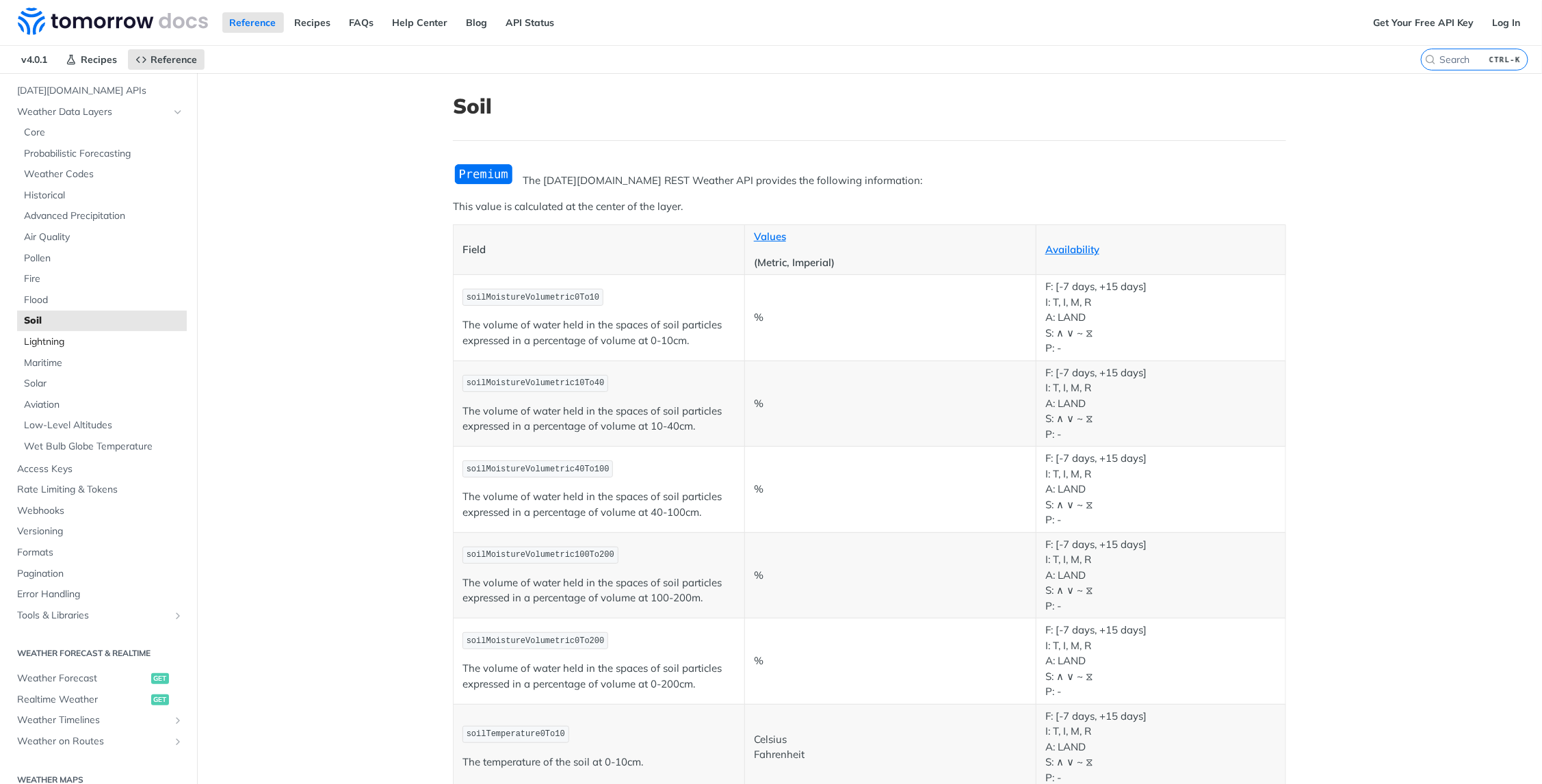
click at [36, 342] on span "Lightning" at bounding box center [103, 342] width 159 height 13
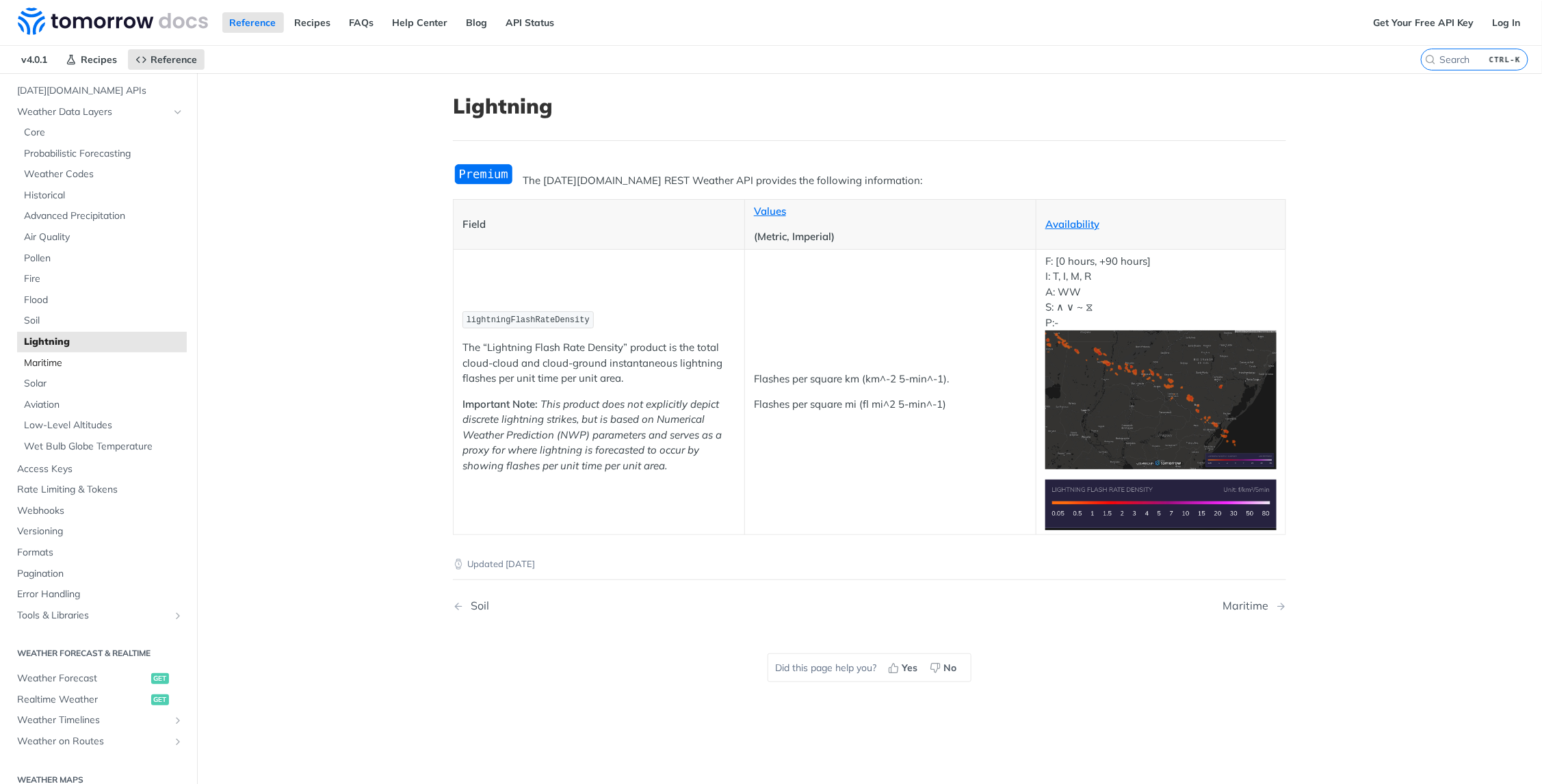
click at [41, 363] on span "Maritime" at bounding box center [103, 363] width 159 height 13
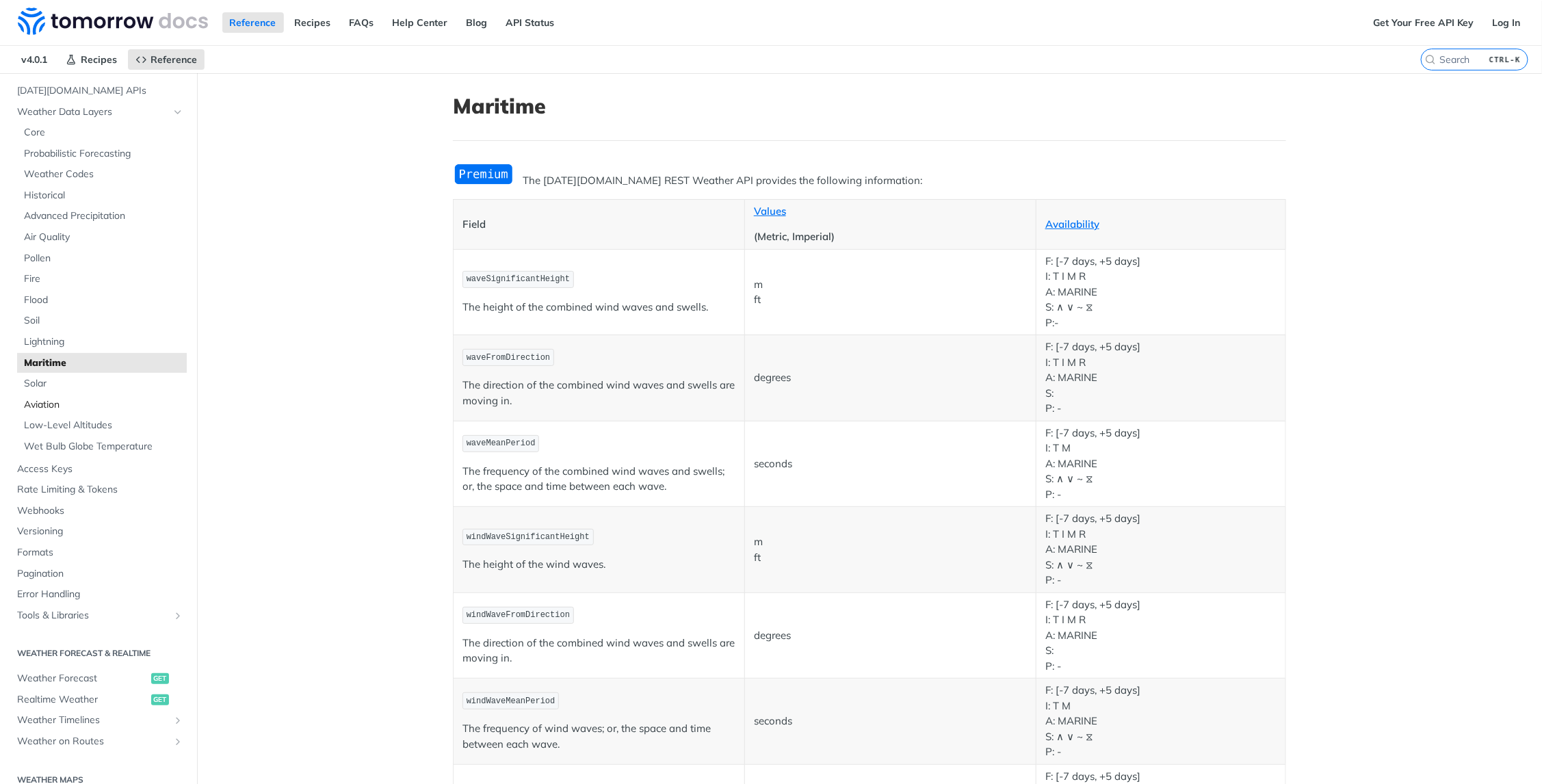
click at [40, 399] on span "Aviation" at bounding box center [103, 405] width 159 height 13
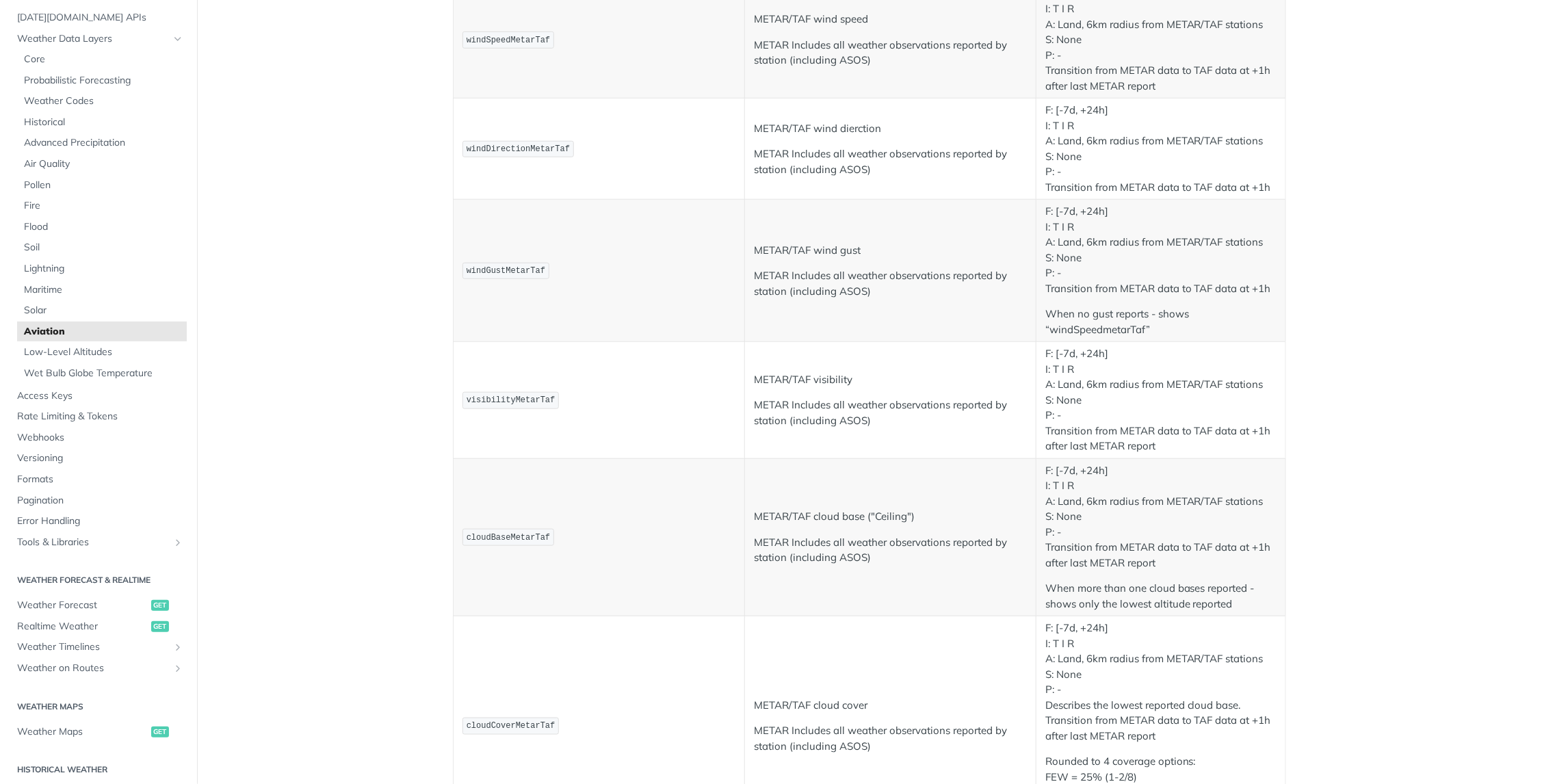
scroll to position [615, 0]
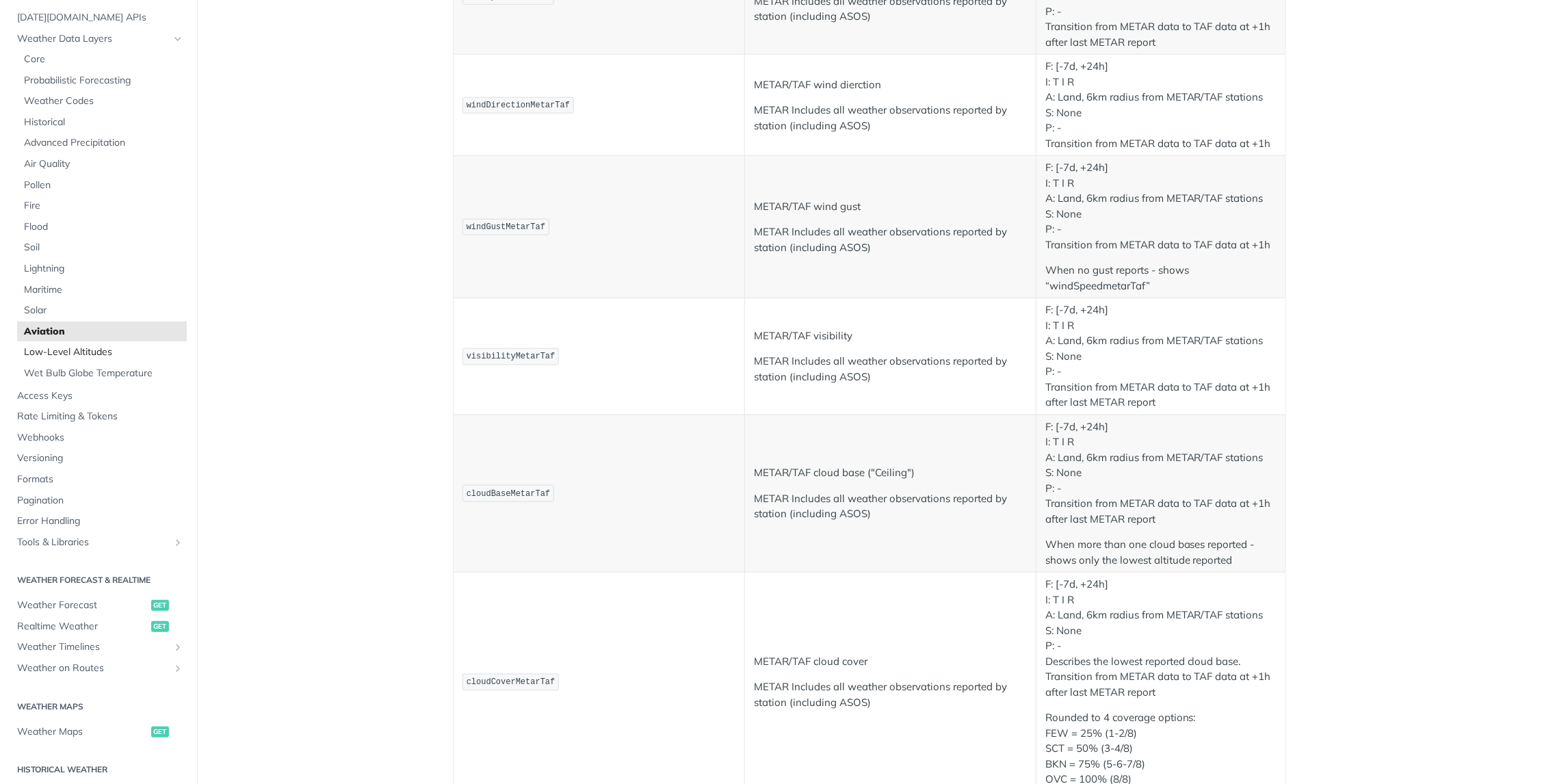
click at [86, 358] on span "Low-Level Altitudes" at bounding box center [103, 352] width 159 height 13
